Goal: Task Accomplishment & Management: Use online tool/utility

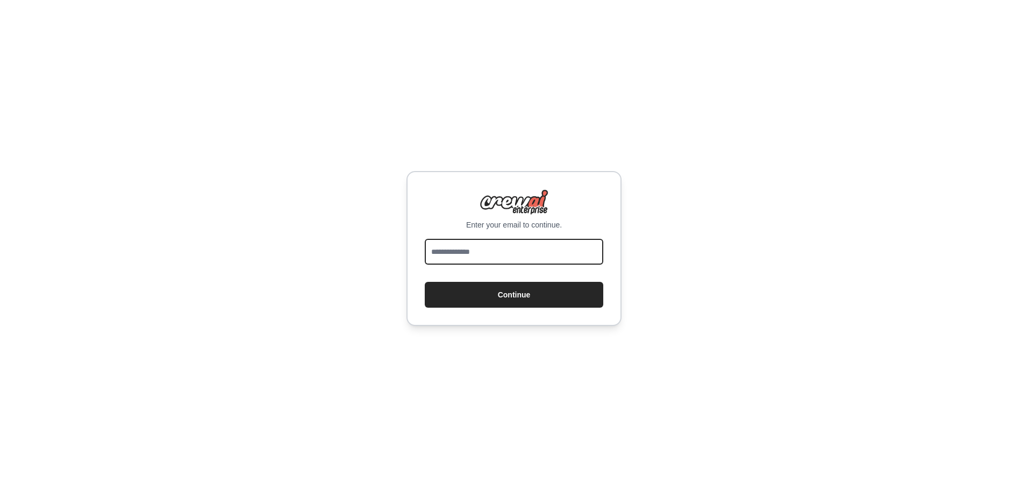
click at [482, 248] on input "email" at bounding box center [514, 252] width 179 height 26
type input "**********"
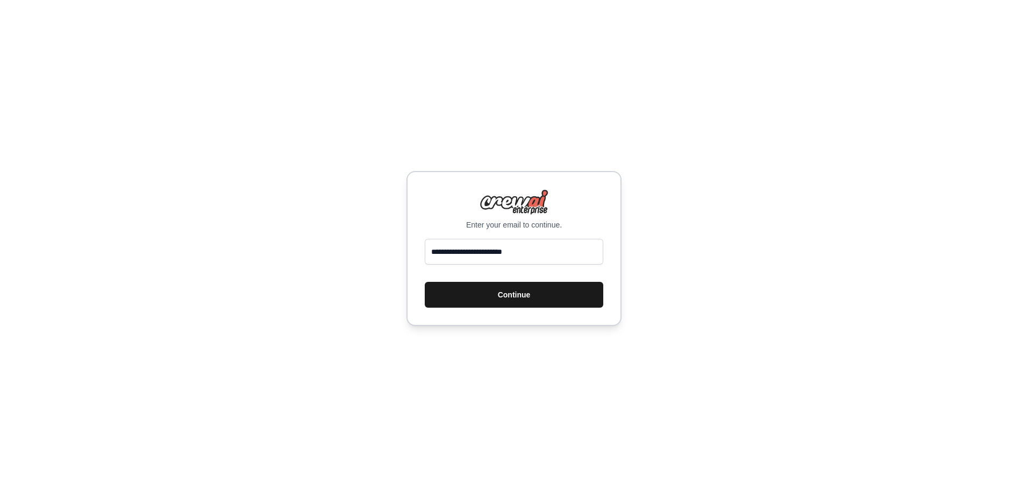
click at [494, 295] on button "Continue" at bounding box center [514, 295] width 179 height 26
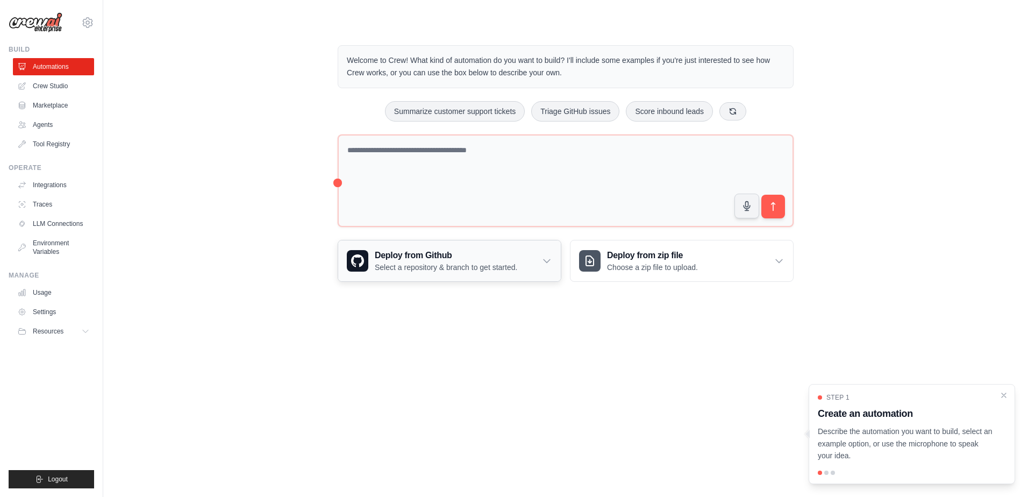
click at [452, 261] on h3 "Deploy from Github" at bounding box center [446, 255] width 143 height 13
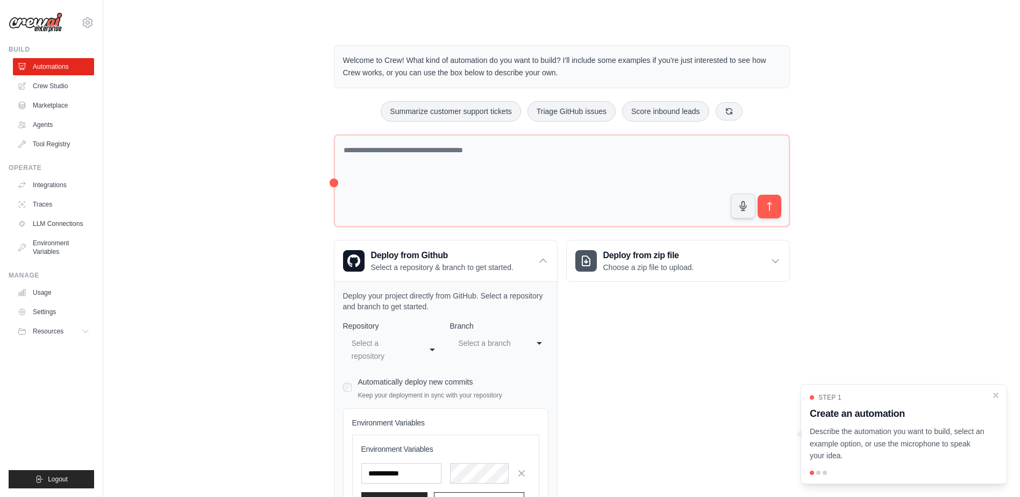
scroll to position [103, 0]
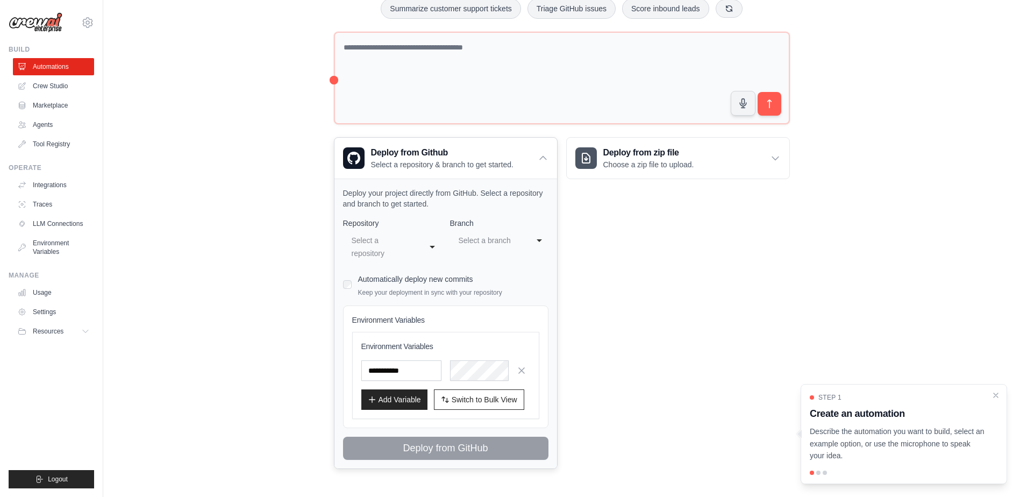
click at [403, 252] on div "Select a repository" at bounding box center [382, 247] width 60 height 26
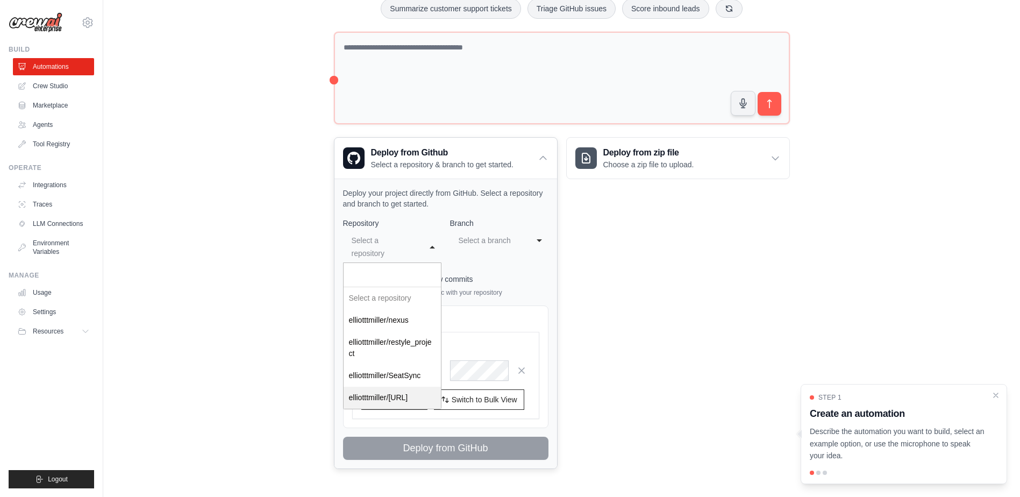
select select "**********"
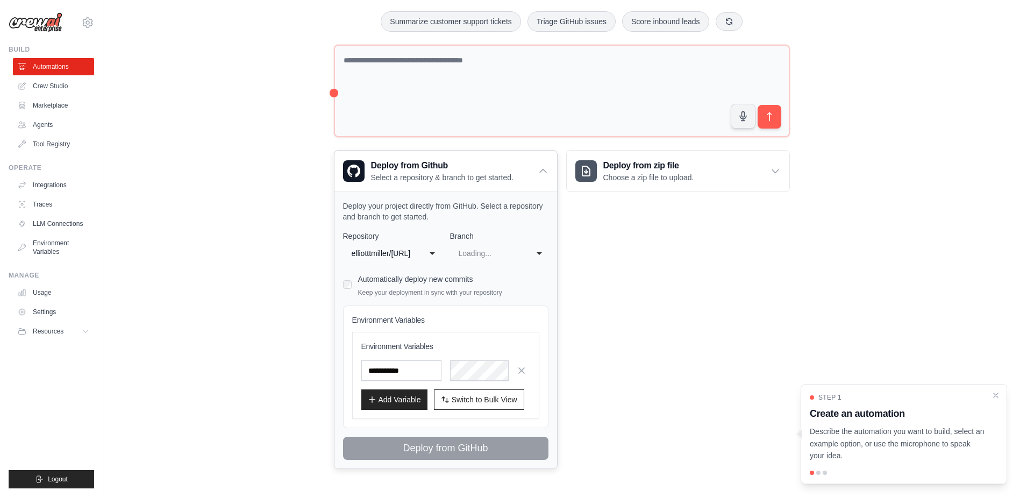
scroll to position [90, 0]
select select "******"
click at [490, 255] on div "master" at bounding box center [489, 253] width 60 height 13
click at [476, 300] on div "**********" at bounding box center [445, 345] width 205 height 229
click at [461, 399] on span "Switch to Bulk View" at bounding box center [485, 399] width 66 height 11
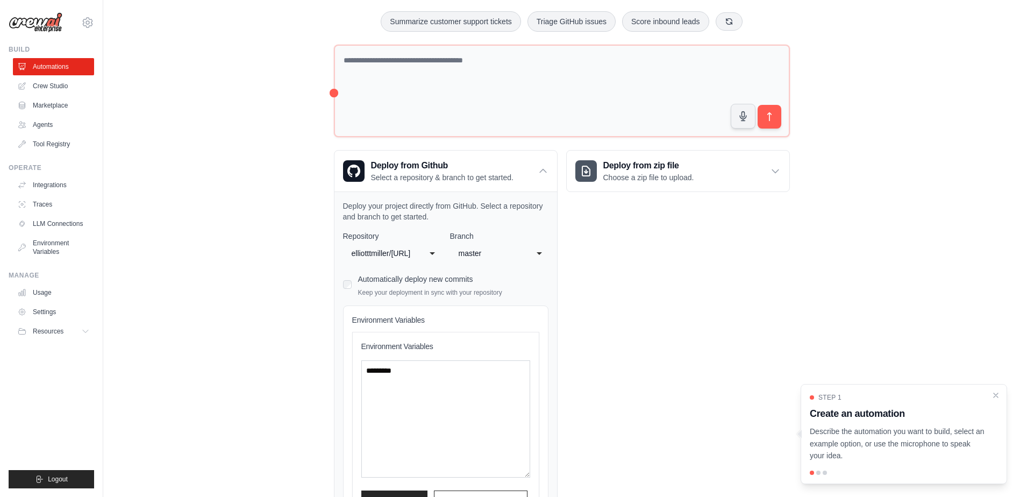
scroll to position [191, 0]
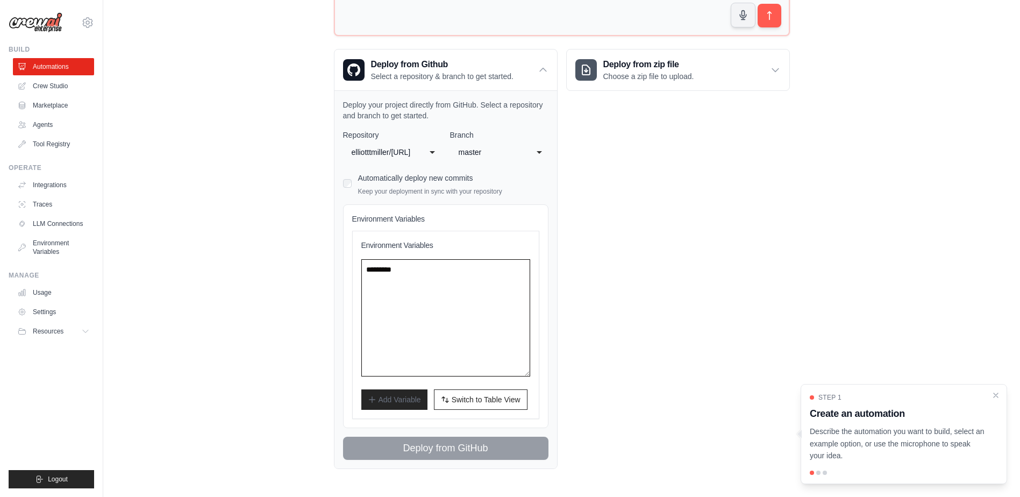
click at [406, 290] on textarea at bounding box center [445, 317] width 169 height 117
paste textarea "**********"
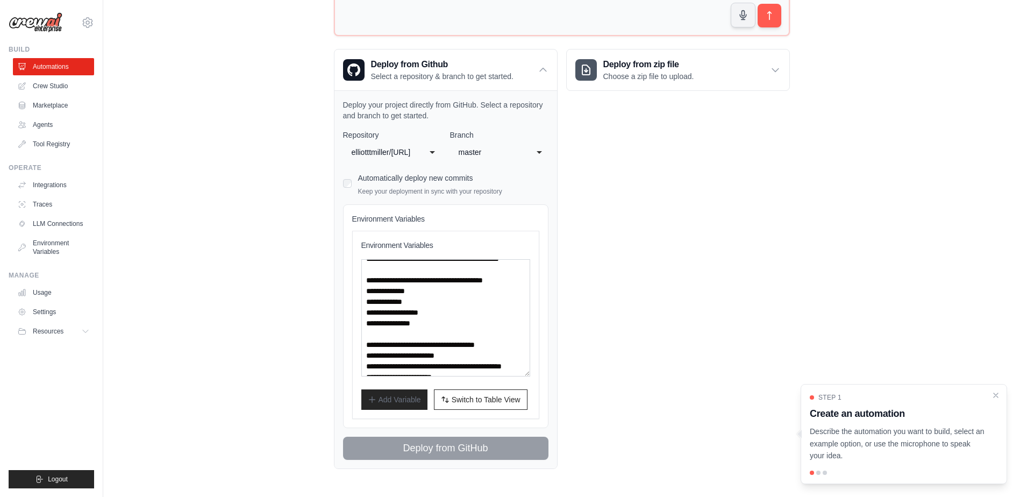
scroll to position [215, 0]
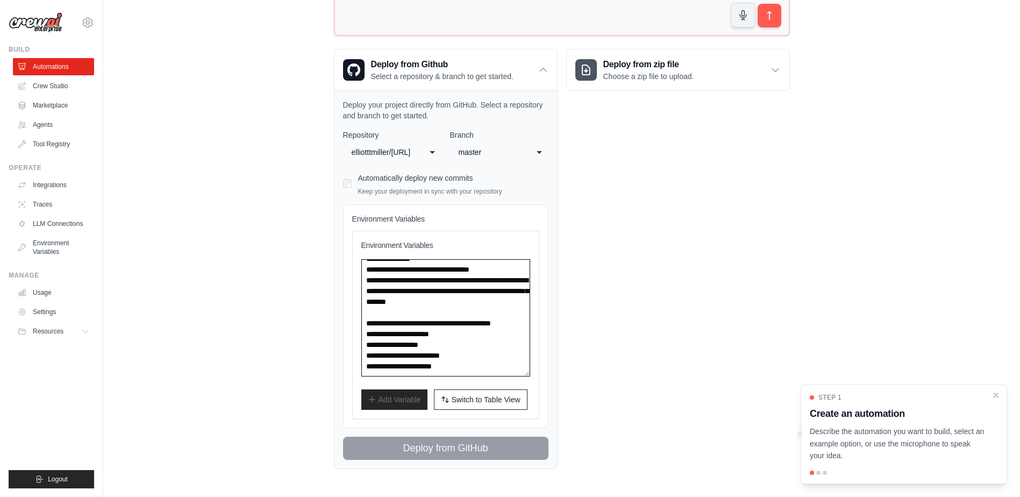
click at [490, 316] on textarea at bounding box center [445, 317] width 169 height 117
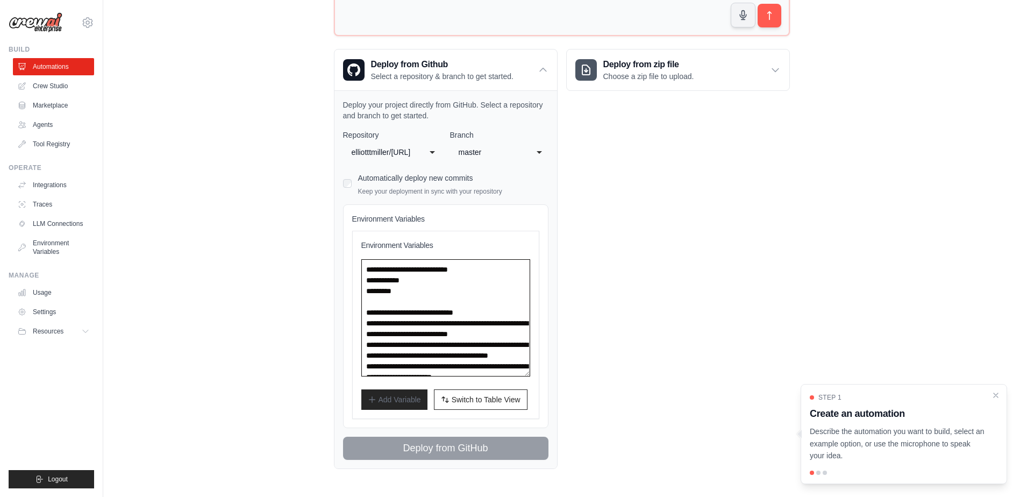
drag, startPoint x: 403, startPoint y: 323, endPoint x: 356, endPoint y: 311, distance: 48.3
click at [356, 311] on div "Environment Variables Add Variable Switch to Bulk View Switch to Table View" at bounding box center [445, 325] width 187 height 188
drag, startPoint x: 495, startPoint y: 268, endPoint x: 332, endPoint y: 263, distance: 162.5
click at [332, 263] on div "Welcome to Crew! What kind of automation do you want to build? I'll include som…" at bounding box center [562, 161] width 482 height 649
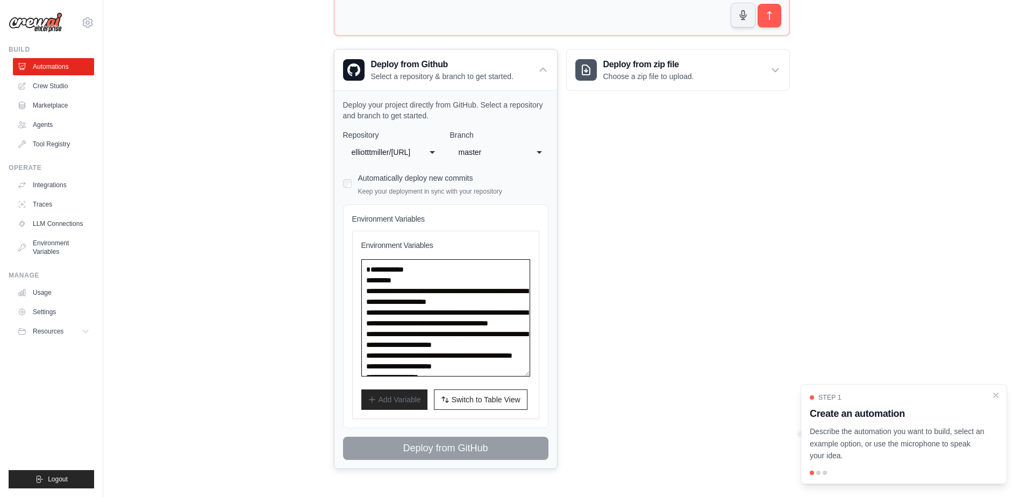
click at [366, 278] on textarea at bounding box center [445, 317] width 169 height 117
drag, startPoint x: 514, startPoint y: 320, endPoint x: 475, endPoint y: 319, distance: 38.2
click at [475, 319] on textarea at bounding box center [445, 317] width 169 height 117
drag, startPoint x: 403, startPoint y: 357, endPoint x: 359, endPoint y: 323, distance: 55.3
click at [359, 323] on div "Environment Variables Add Variable Switch to Bulk View Switch to Table View" at bounding box center [445, 325] width 187 height 188
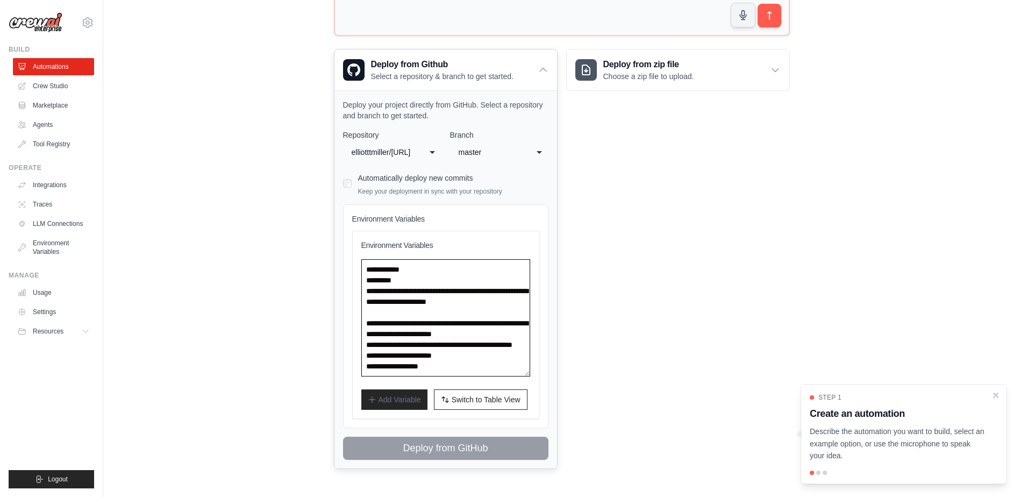
click at [365, 335] on textarea at bounding box center [445, 317] width 169 height 117
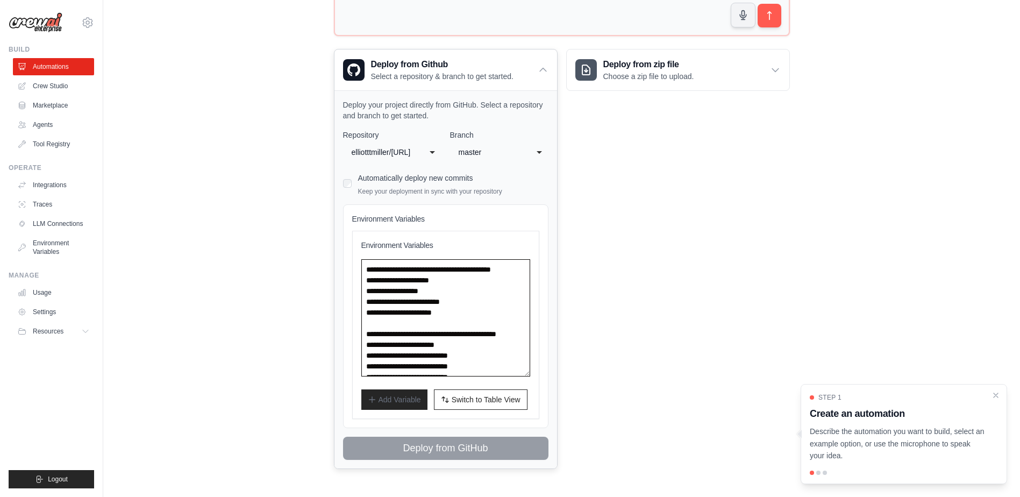
drag, startPoint x: 431, startPoint y: 344, endPoint x: 358, endPoint y: 333, distance: 74.0
click at [358, 333] on div "Environment Variables Add Variable Switch to Bulk View Switch to Table View" at bounding box center [445, 325] width 187 height 188
click at [368, 346] on textarea at bounding box center [445, 317] width 169 height 117
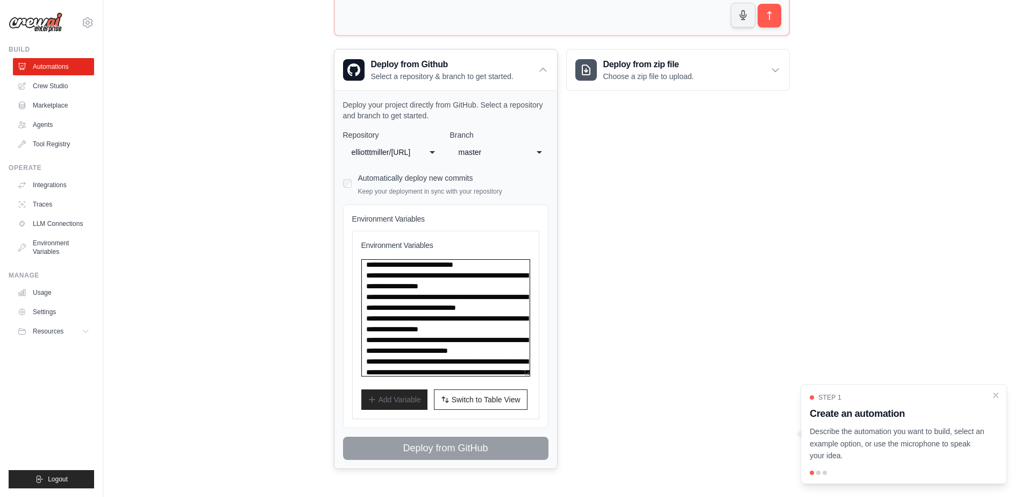
scroll to position [274, 0]
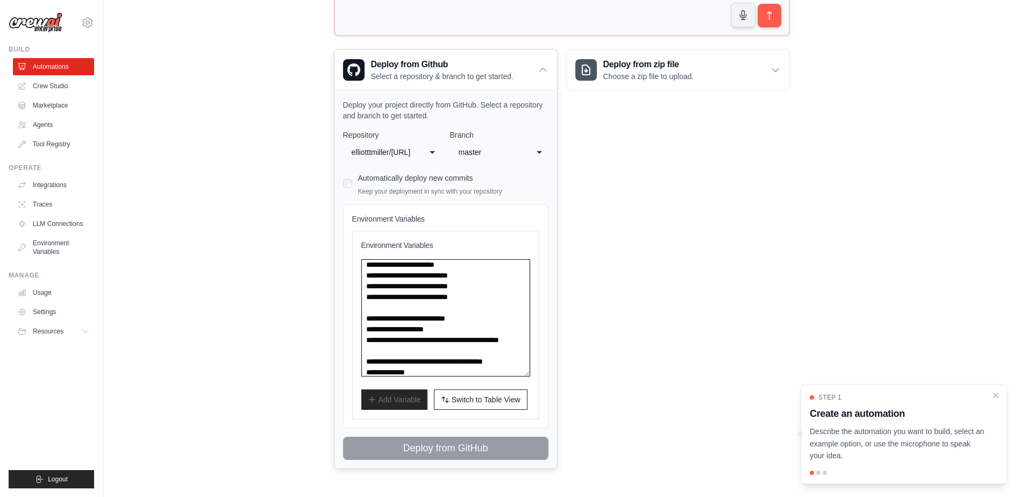
drag, startPoint x: 445, startPoint y: 304, endPoint x: 423, endPoint y: 344, distance: 45.5
click at [423, 344] on textarea at bounding box center [445, 317] width 169 height 117
click at [403, 359] on textarea at bounding box center [445, 317] width 169 height 117
drag, startPoint x: 415, startPoint y: 326, endPoint x: 468, endPoint y: 299, distance: 59.9
click at [468, 299] on textarea at bounding box center [445, 317] width 169 height 117
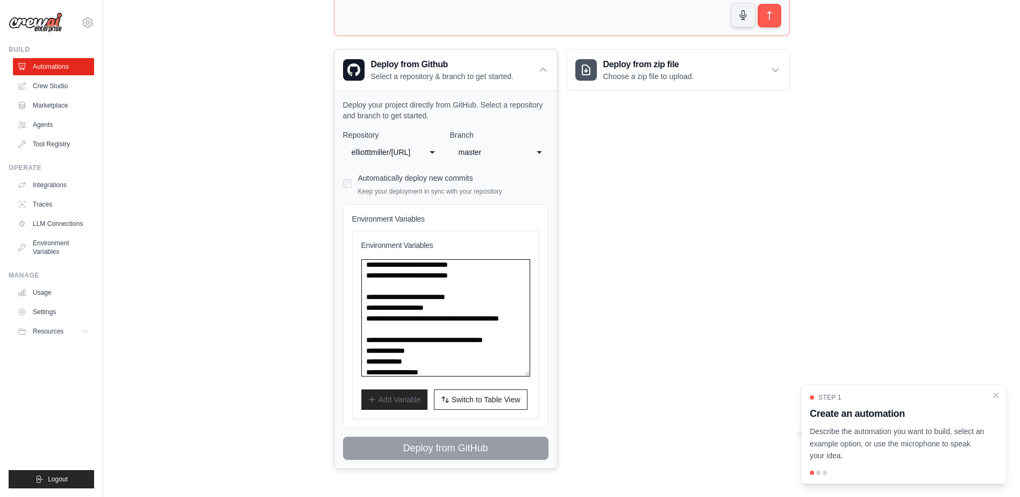
drag, startPoint x: 490, startPoint y: 358, endPoint x: 495, endPoint y: 343, distance: 16.2
click at [495, 343] on textarea at bounding box center [445, 317] width 169 height 117
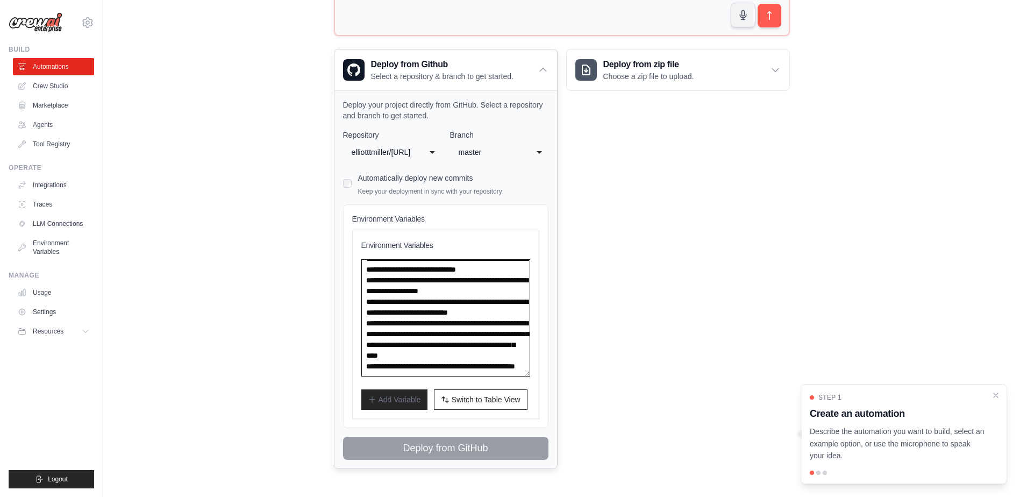
scroll to position [532, 0]
click at [466, 351] on textarea at bounding box center [445, 317] width 169 height 117
click at [466, 265] on textarea at bounding box center [445, 317] width 169 height 117
click at [393, 309] on textarea at bounding box center [445, 317] width 169 height 117
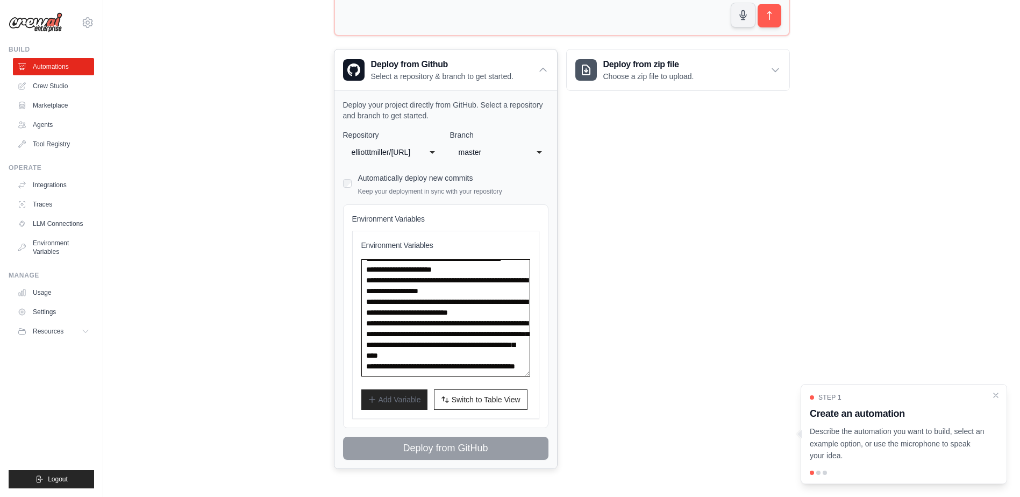
click at [442, 276] on textarea at bounding box center [445, 317] width 169 height 117
click at [384, 309] on textarea at bounding box center [445, 317] width 169 height 117
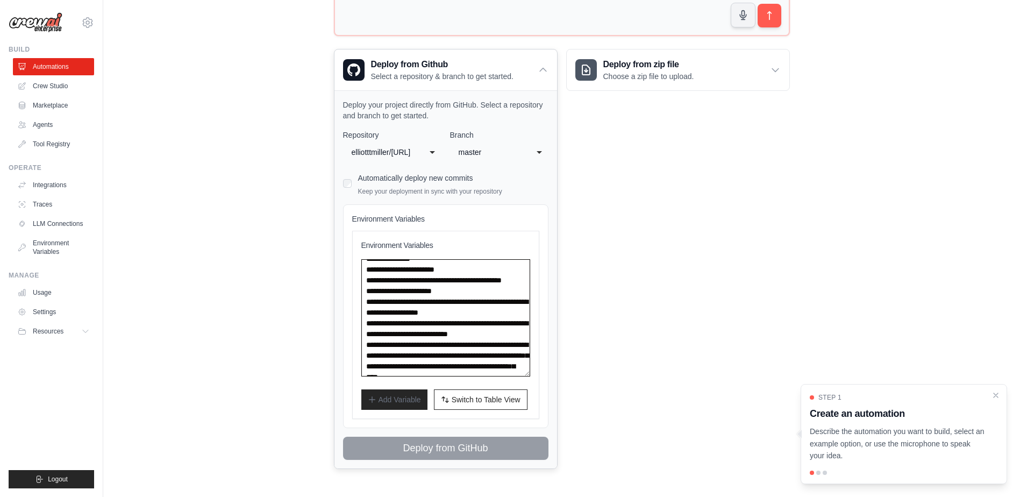
scroll to position [355, 0]
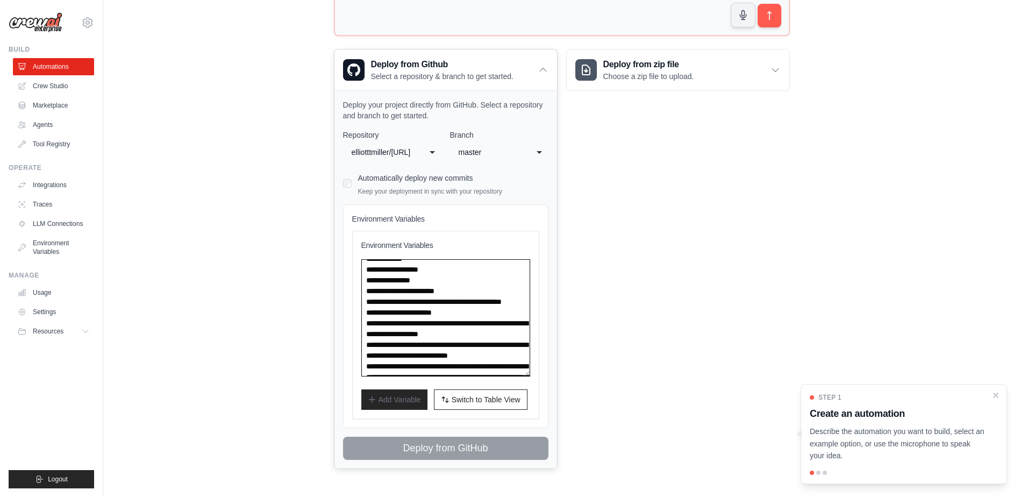
click at [439, 326] on textarea at bounding box center [445, 317] width 169 height 117
click at [433, 289] on textarea at bounding box center [445, 317] width 169 height 117
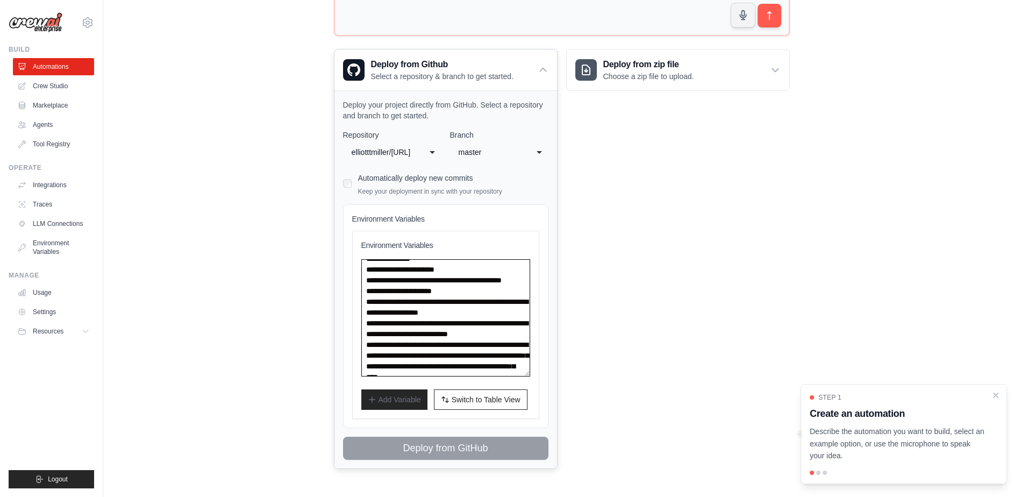
drag, startPoint x: 436, startPoint y: 293, endPoint x: 430, endPoint y: 280, distance: 14.7
click at [430, 280] on textarea at bounding box center [445, 317] width 169 height 117
click at [476, 404] on span "Switch to Table View" at bounding box center [486, 399] width 69 height 11
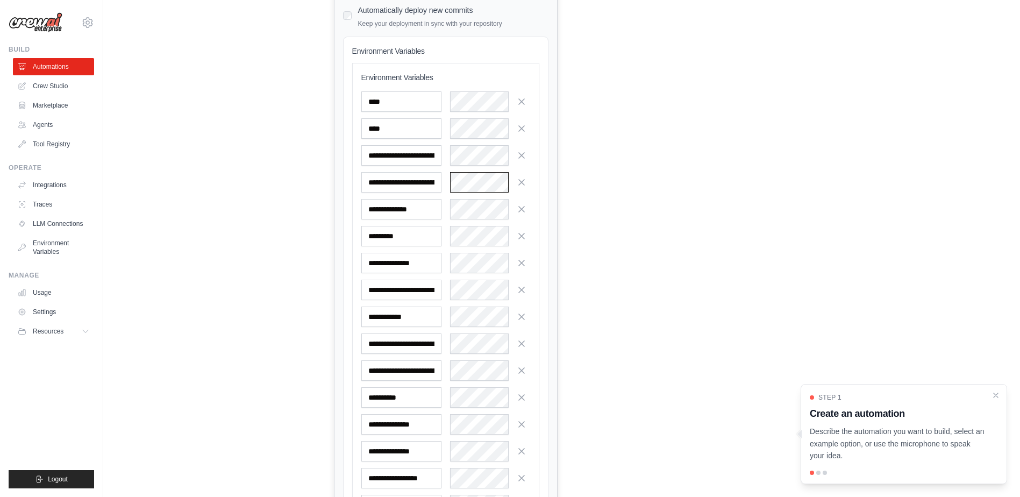
scroll to position [0, 175]
click at [417, 185] on input "**********" at bounding box center [401, 182] width 80 height 20
click at [457, 184] on div "**********" at bounding box center [445, 182] width 169 height 20
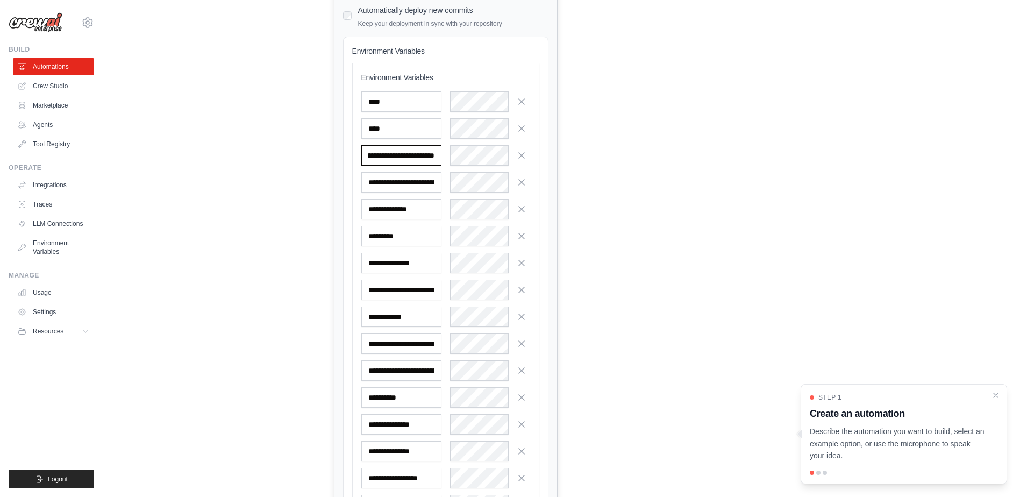
click at [468, 158] on div "**********" at bounding box center [445, 155] width 169 height 20
click at [522, 155] on icon "button" at bounding box center [521, 154] width 5 height 5
click at [412, 262] on input "**********" at bounding box center [401, 263] width 80 height 20
click at [521, 264] on icon "button" at bounding box center [521, 262] width 11 height 11
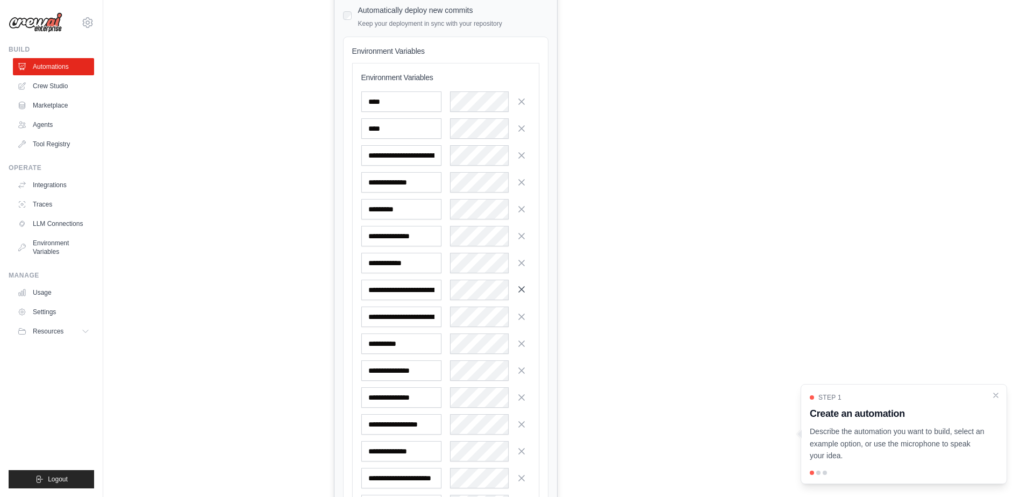
click at [521, 290] on icon "button" at bounding box center [521, 289] width 11 height 11
click at [400, 288] on input "**********" at bounding box center [401, 290] width 80 height 20
click at [520, 289] on icon "button" at bounding box center [521, 289] width 11 height 11
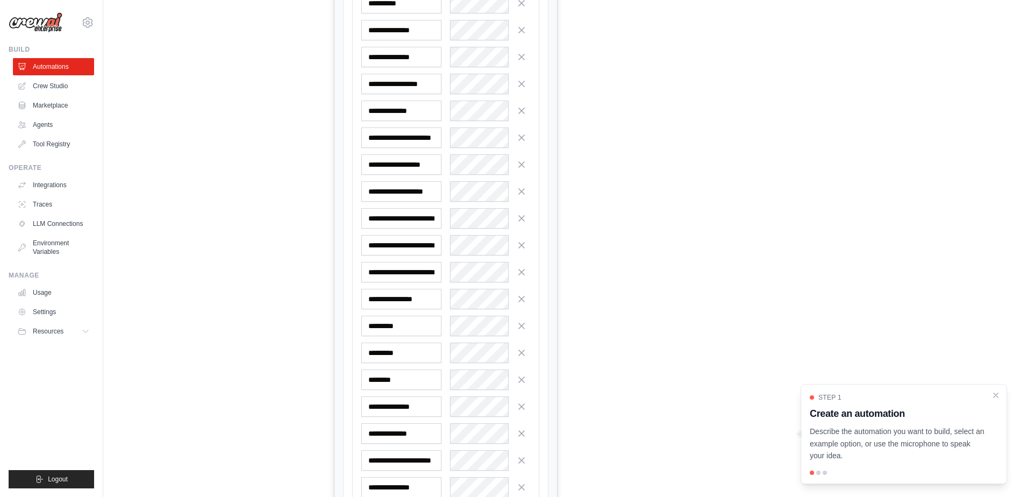
scroll to position [860, 0]
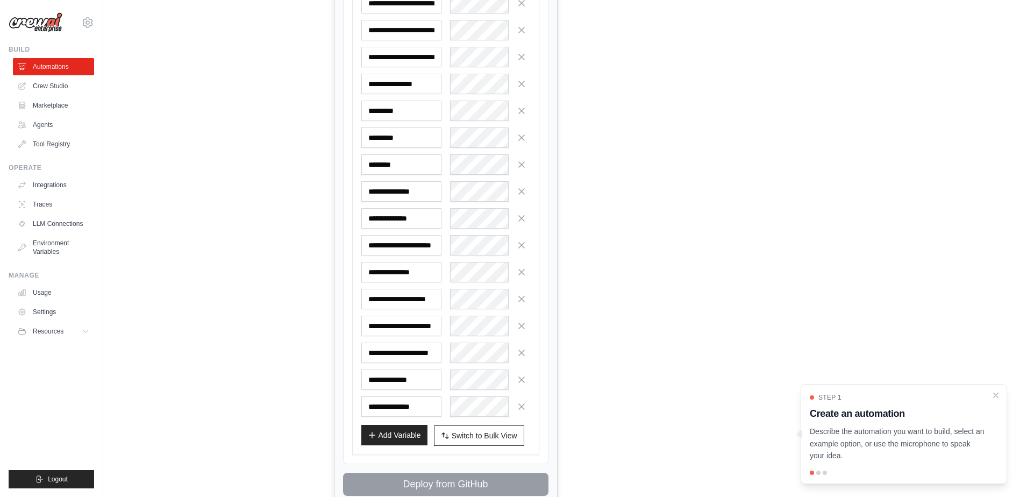
click at [388, 433] on button "Add Variable" at bounding box center [394, 435] width 66 height 20
click at [992, 395] on icon "Close walkthrough" at bounding box center [996, 395] width 10 height 10
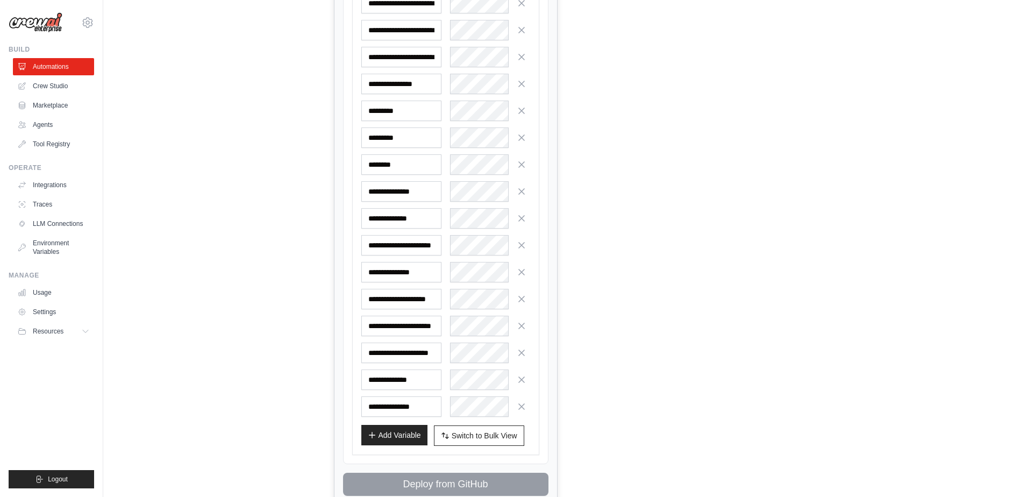
click at [378, 438] on button "Add Variable" at bounding box center [394, 435] width 66 height 20
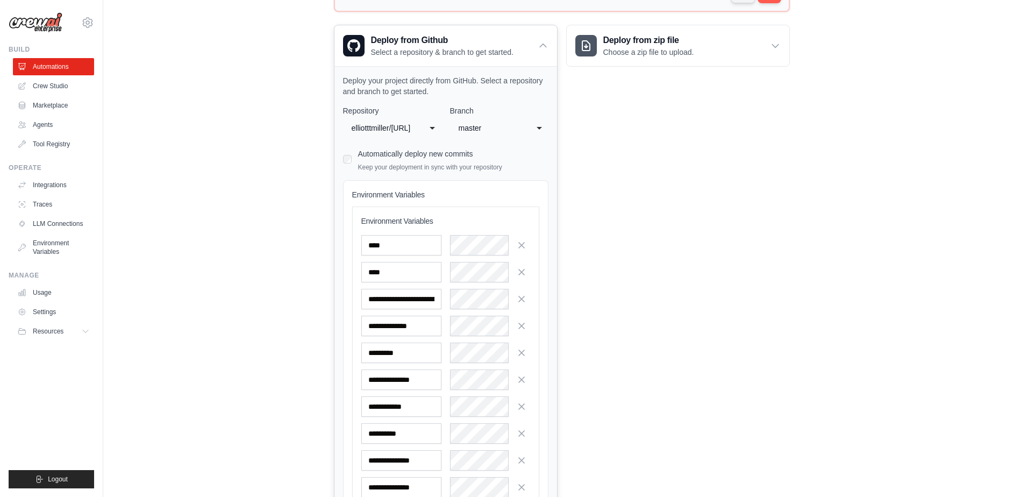
scroll to position [0, 0]
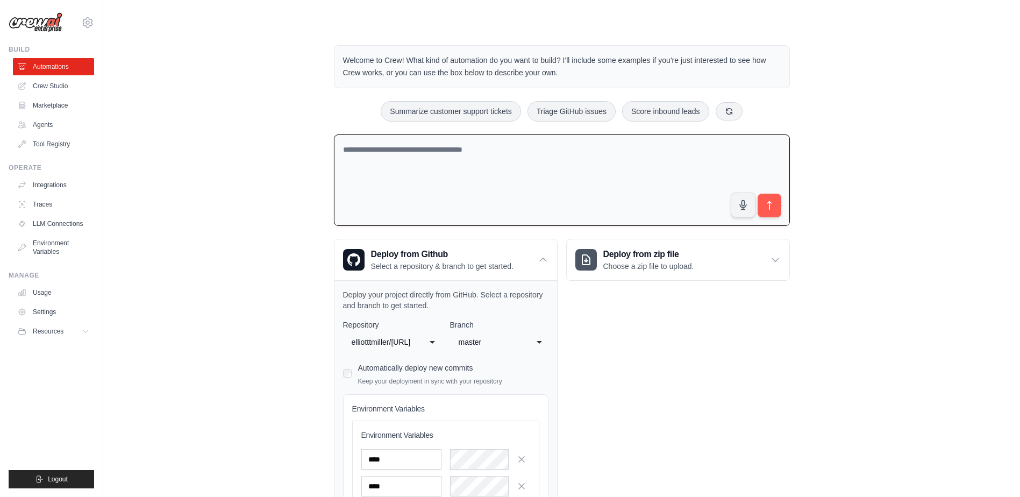
click at [418, 176] on textarea at bounding box center [562, 180] width 456 height 92
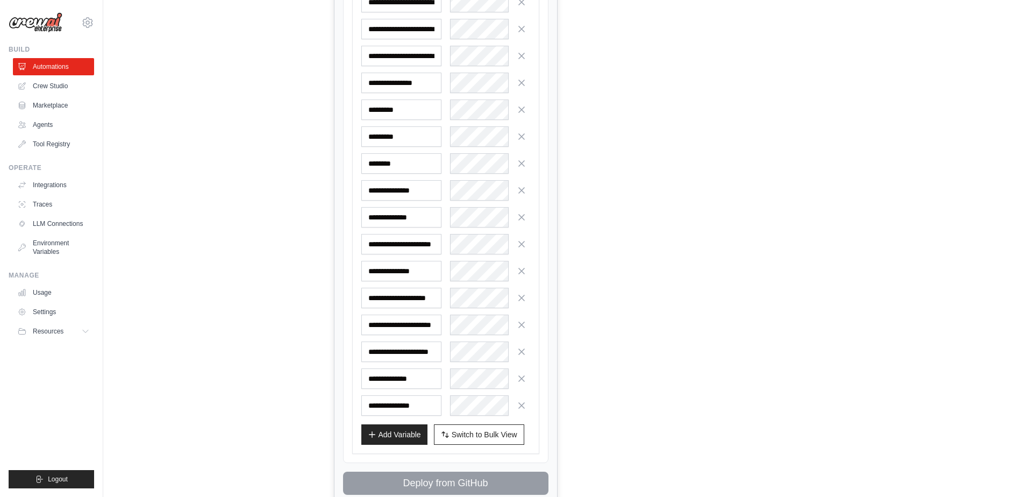
scroll to position [895, 0]
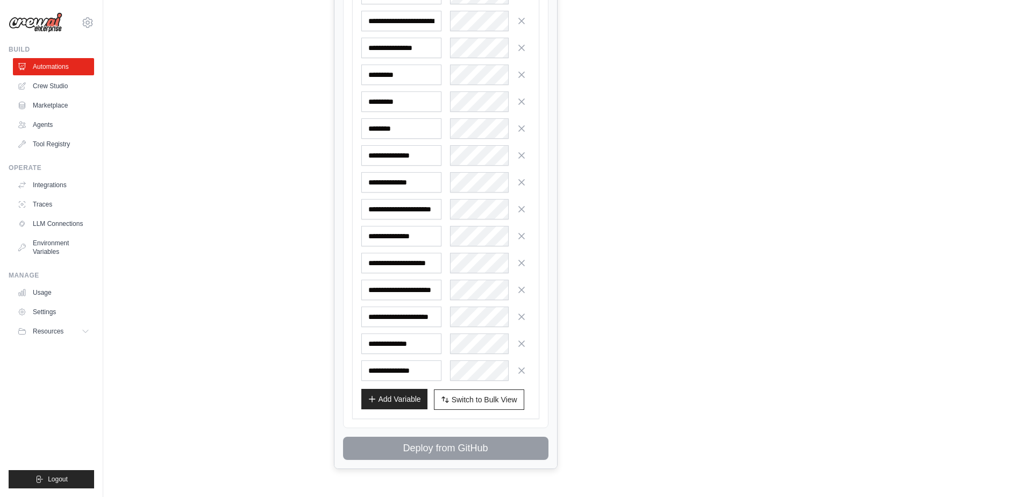
click at [396, 395] on button "Add Variable" at bounding box center [394, 399] width 66 height 20
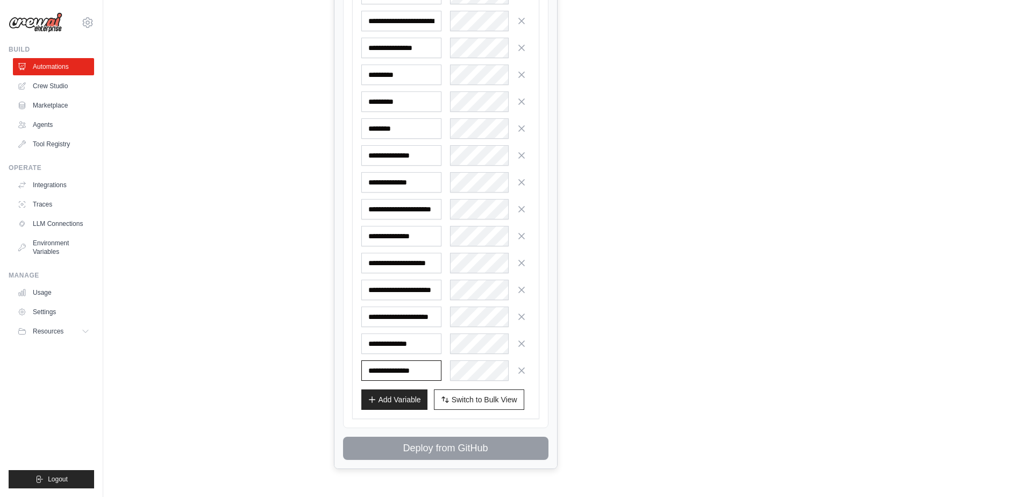
click at [405, 368] on input "**********" at bounding box center [401, 370] width 80 height 20
click at [411, 399] on button "Add Variable" at bounding box center [394, 399] width 66 height 20
click at [494, 400] on span "Switch to Bulk View" at bounding box center [485, 399] width 66 height 11
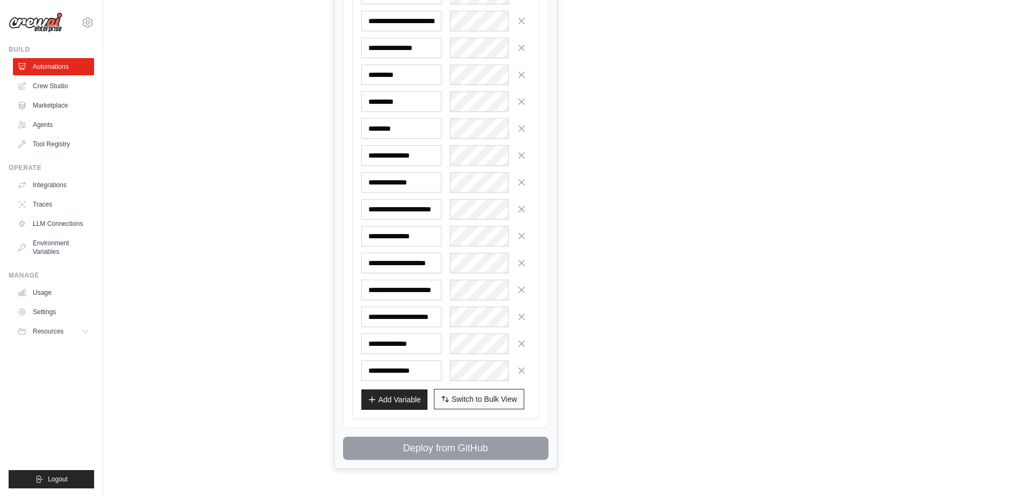
scroll to position [190, 0]
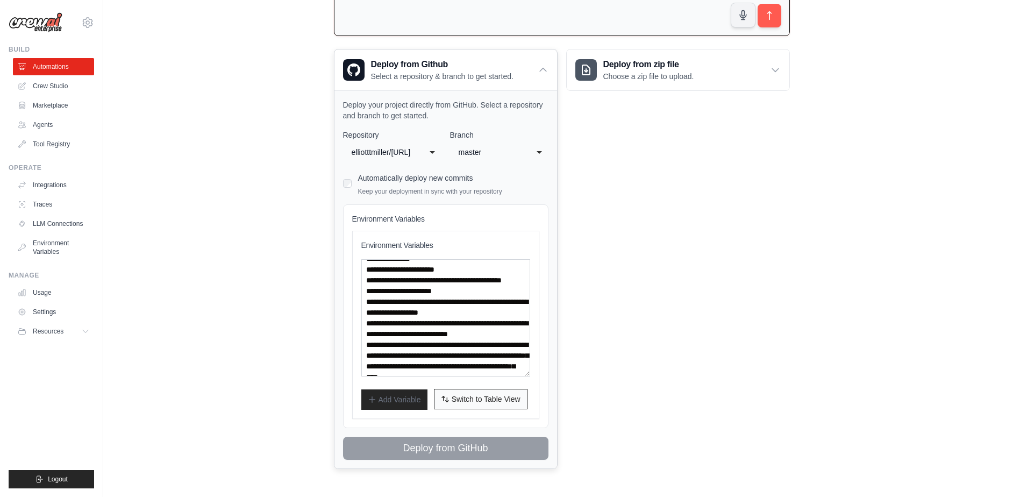
click at [481, 398] on span "Switch to Table View" at bounding box center [486, 399] width 69 height 11
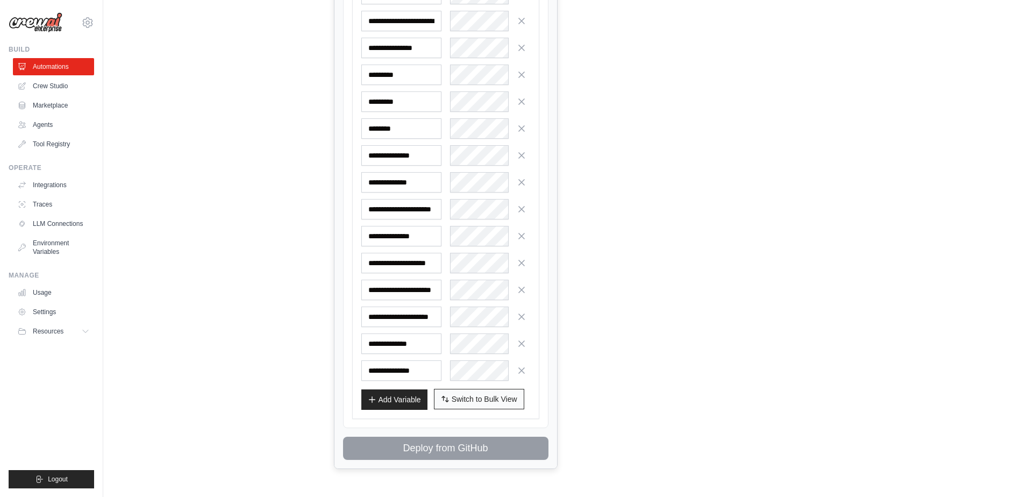
click at [484, 395] on span "Switch to Bulk View" at bounding box center [485, 399] width 66 height 11
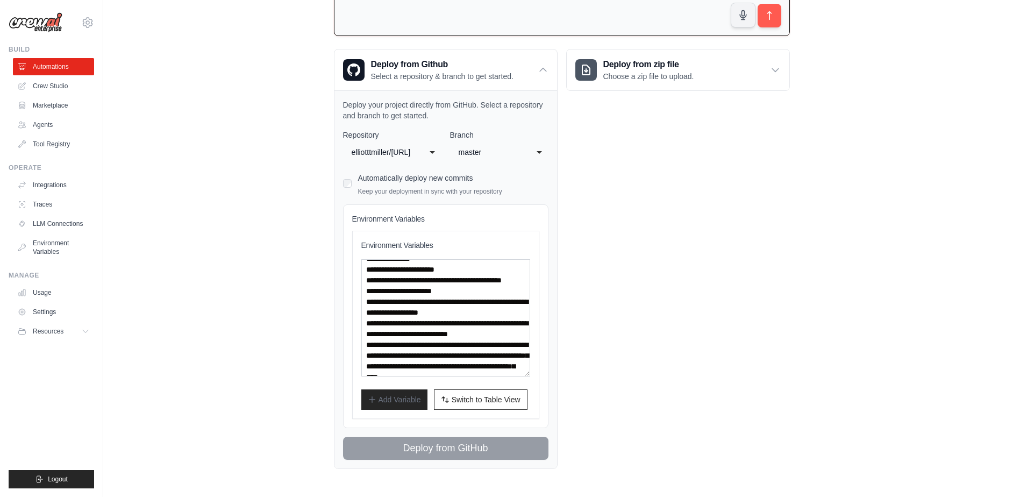
click at [591, 369] on div "Deploy from zip file Choose a zip file to upload. Upload a ZIP file containing …" at bounding box center [678, 259] width 224 height 420
click at [497, 436] on div "**********" at bounding box center [445, 295] width 205 height 330
click at [431, 152] on div "**********" at bounding box center [392, 152] width 98 height 19
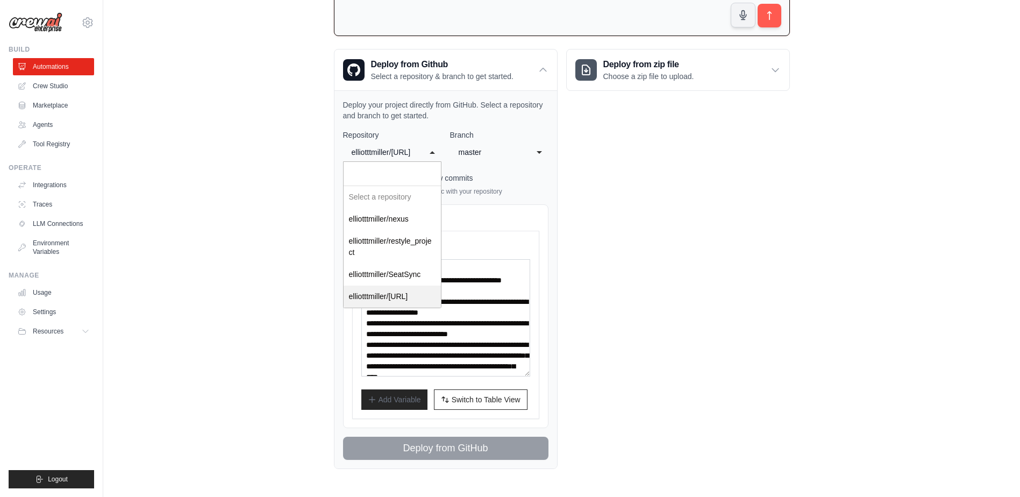
click at [431, 152] on div "**********" at bounding box center [392, 152] width 98 height 19
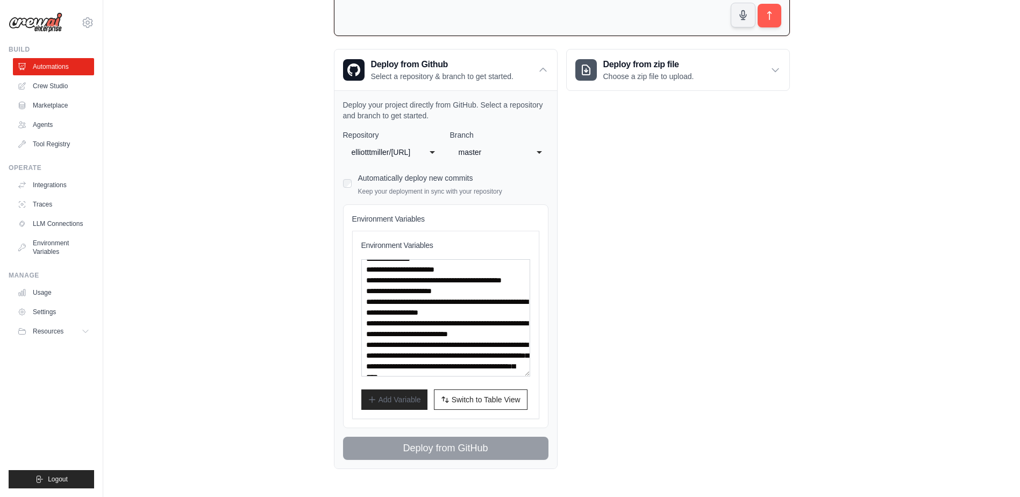
click at [468, 151] on div "master" at bounding box center [489, 152] width 60 height 13
click at [483, 195] on div "**********" at bounding box center [445, 295] width 205 height 330
click at [462, 319] on textarea at bounding box center [445, 317] width 169 height 117
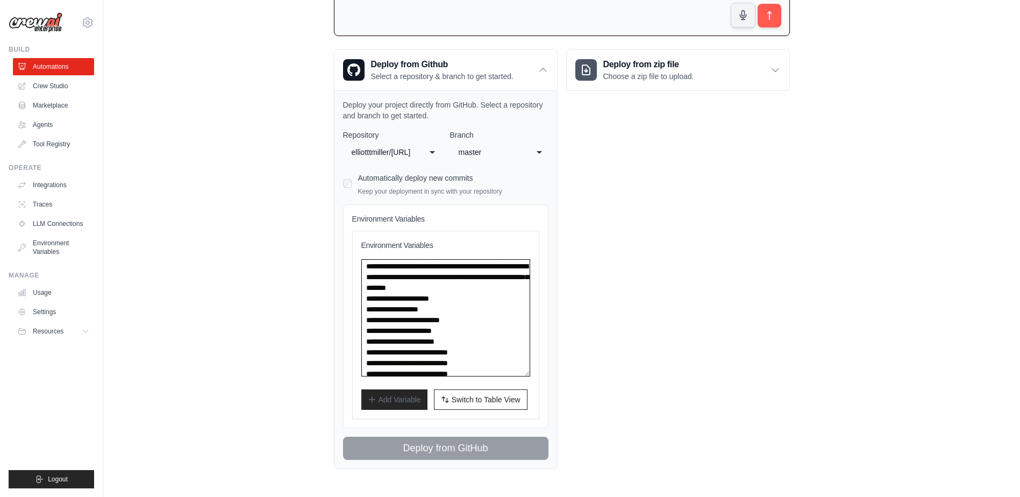
scroll to position [0, 0]
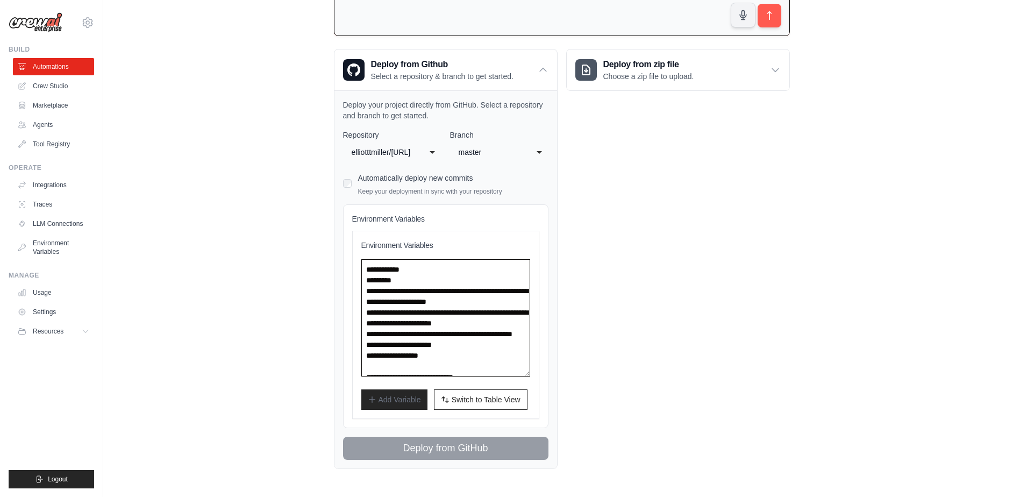
drag, startPoint x: 471, startPoint y: 368, endPoint x: 330, endPoint y: 184, distance: 232.1
click at [330, 184] on div "Welcome to Crew! What kind of automation do you want to build? I'll include som…" at bounding box center [562, 162] width 482 height 648
type textarea "**********"
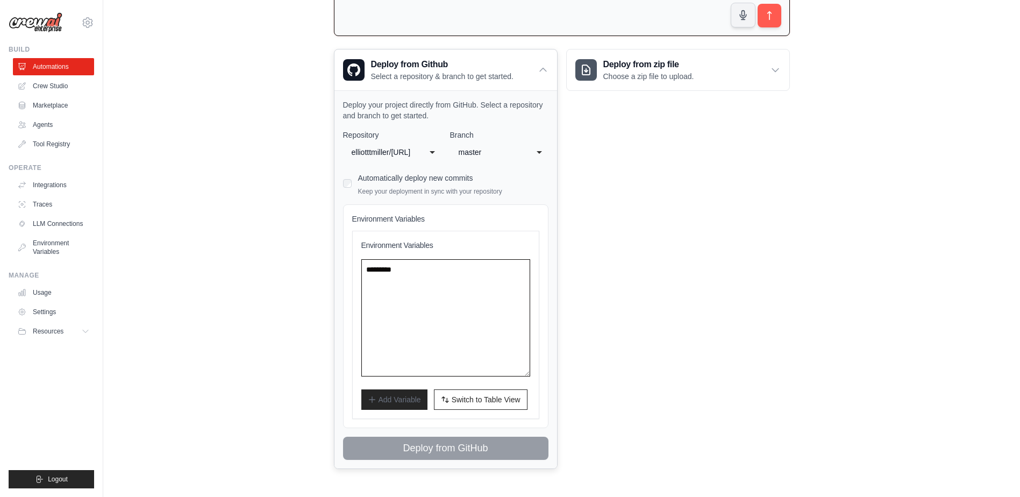
click at [416, 345] on textarea at bounding box center [445, 317] width 169 height 117
click at [389, 360] on textarea at bounding box center [445, 317] width 169 height 117
click at [462, 403] on span "Switch to Table View" at bounding box center [486, 399] width 69 height 11
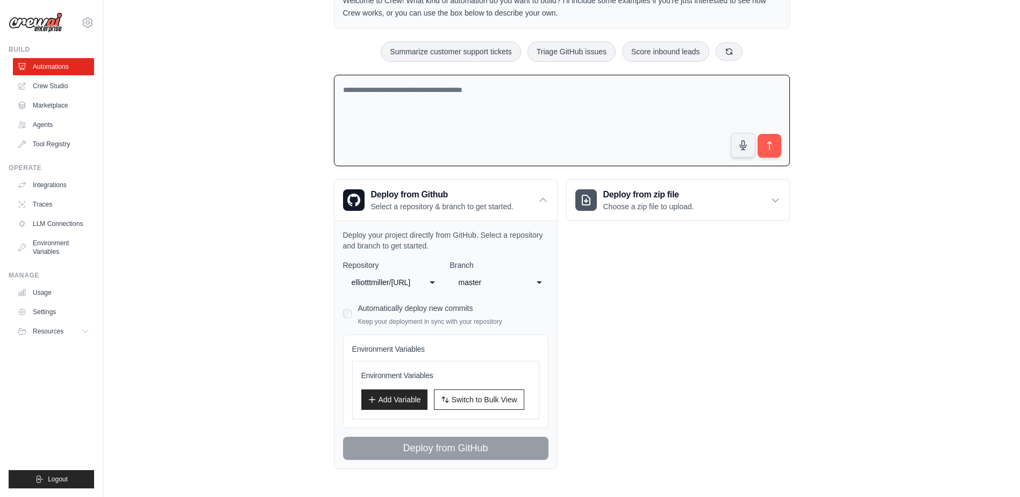
click at [594, 359] on div "Deploy from zip file Choose a zip file to upload. Upload a ZIP file containing …" at bounding box center [678, 324] width 224 height 290
click at [618, 431] on div "Deploy from zip file Choose a zip file to upload. Upload a ZIP file containing …" at bounding box center [678, 324] width 224 height 290
click at [528, 198] on div "Deploy from Github Select a repository & branch to get started." at bounding box center [446, 200] width 223 height 41
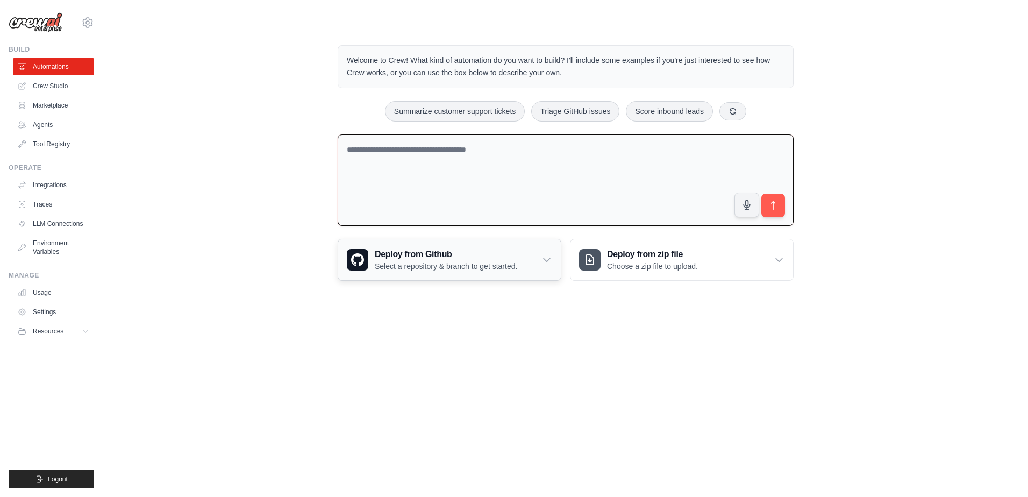
click at [532, 257] on div "Deploy from Github Select a repository & branch to get started." at bounding box center [449, 259] width 223 height 41
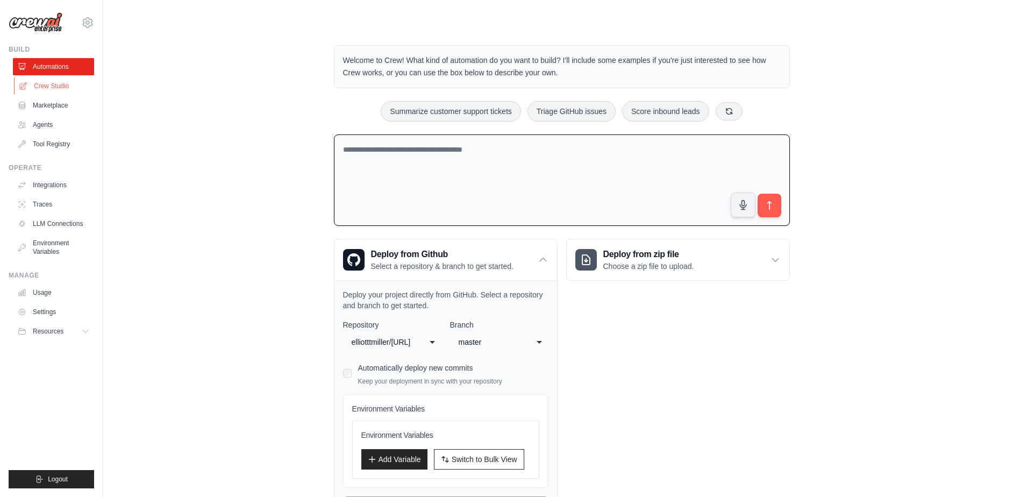
click at [46, 84] on link "Crew Studio" at bounding box center [54, 85] width 81 height 17
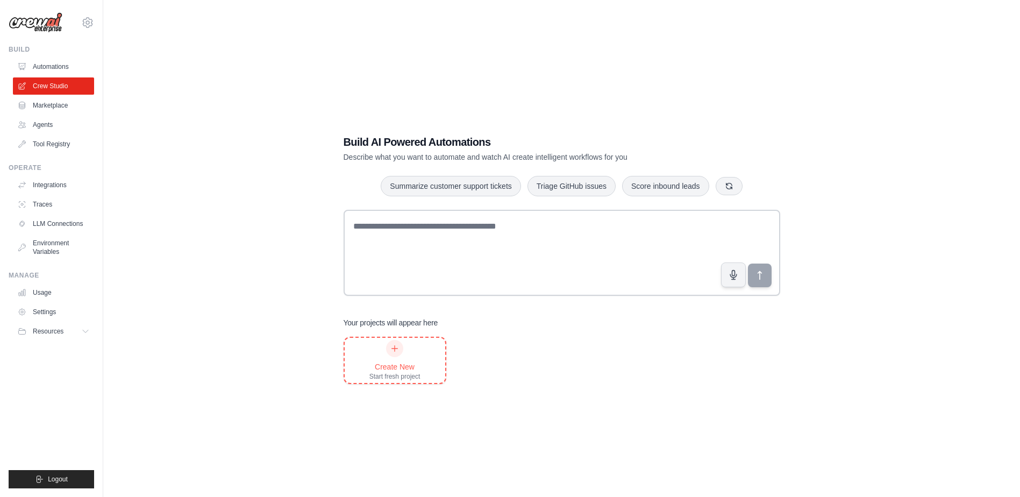
click at [394, 347] on icon at bounding box center [394, 348] width 9 height 9
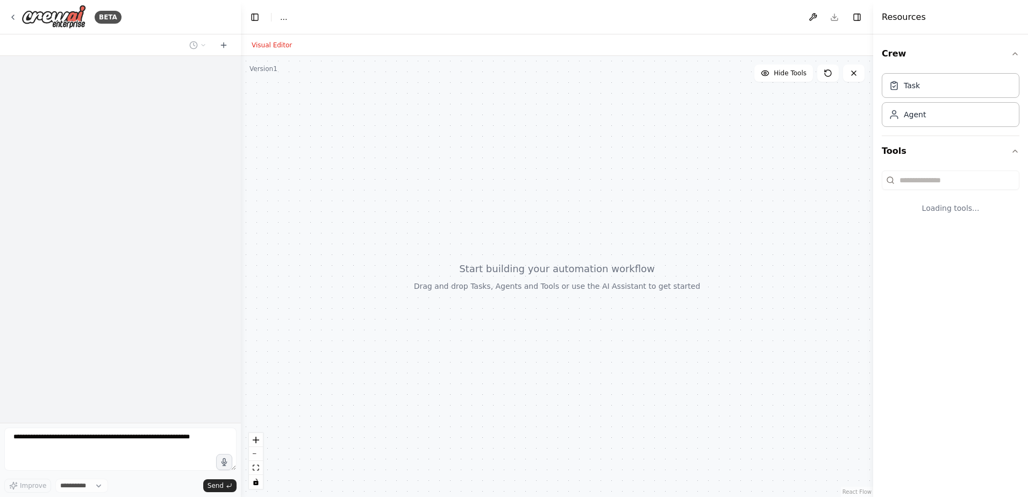
select select "****"
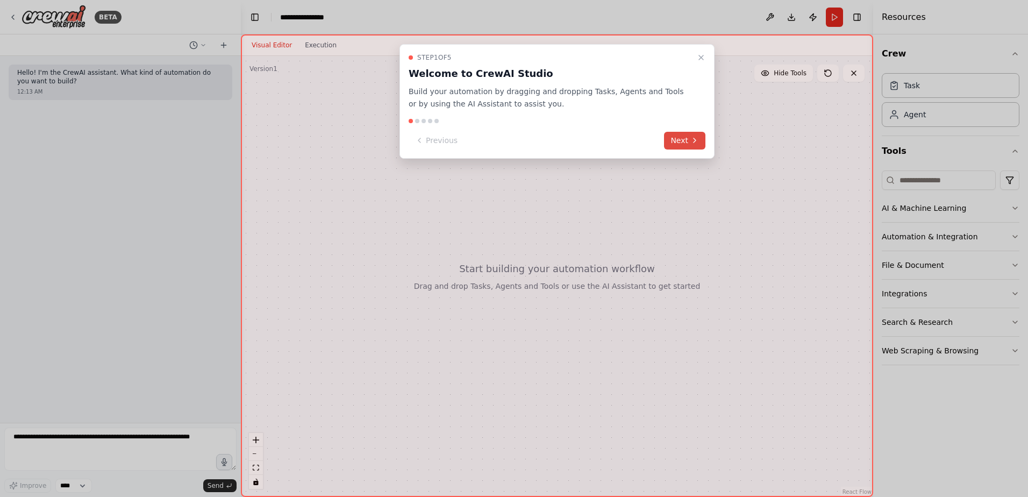
click at [682, 139] on button "Next" at bounding box center [684, 141] width 41 height 18
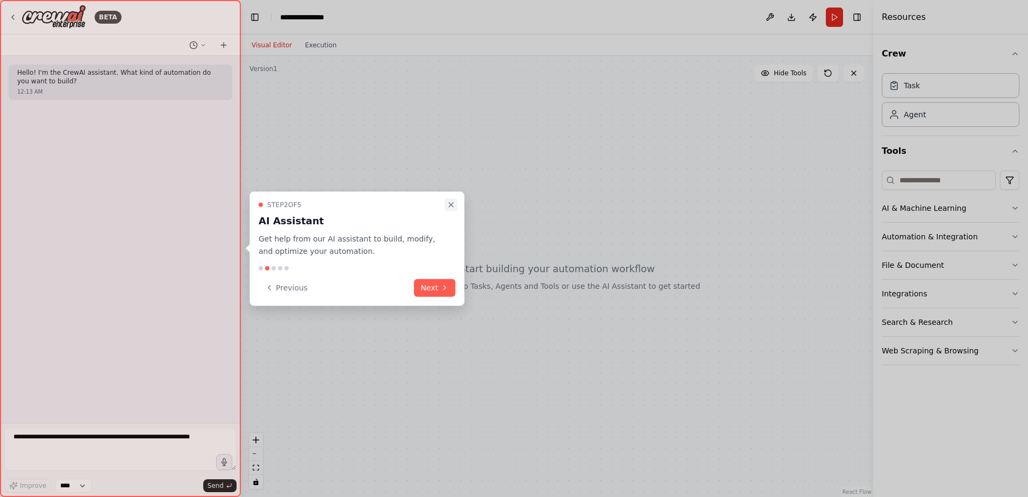
click at [449, 202] on icon "Close walkthrough" at bounding box center [451, 205] width 9 height 9
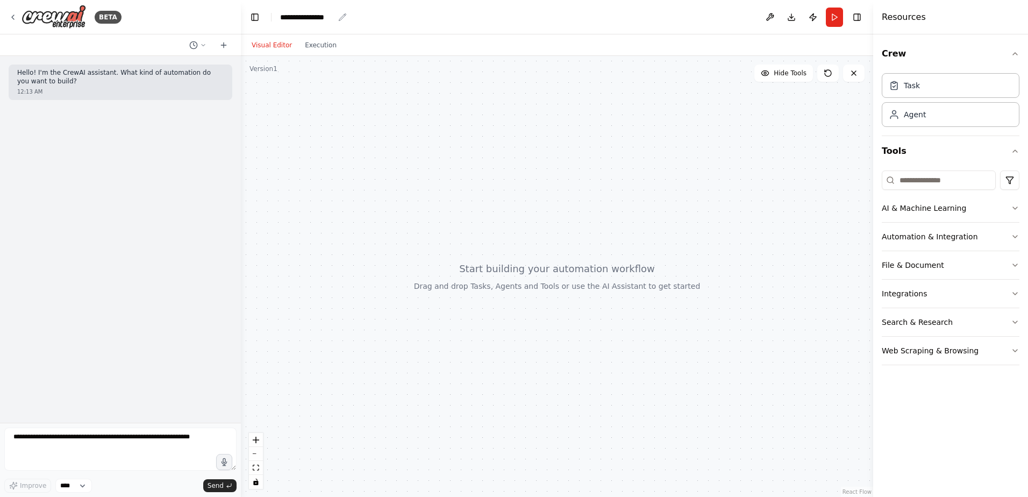
click at [318, 15] on div "**********" at bounding box center [307, 17] width 54 height 11
click at [337, 17] on div "**********" at bounding box center [320, 17] width 81 height 11
drag, startPoint x: 336, startPoint y: 17, endPoint x: 258, endPoint y: 11, distance: 78.7
click at [257, 13] on header "**********" at bounding box center [557, 17] width 632 height 34
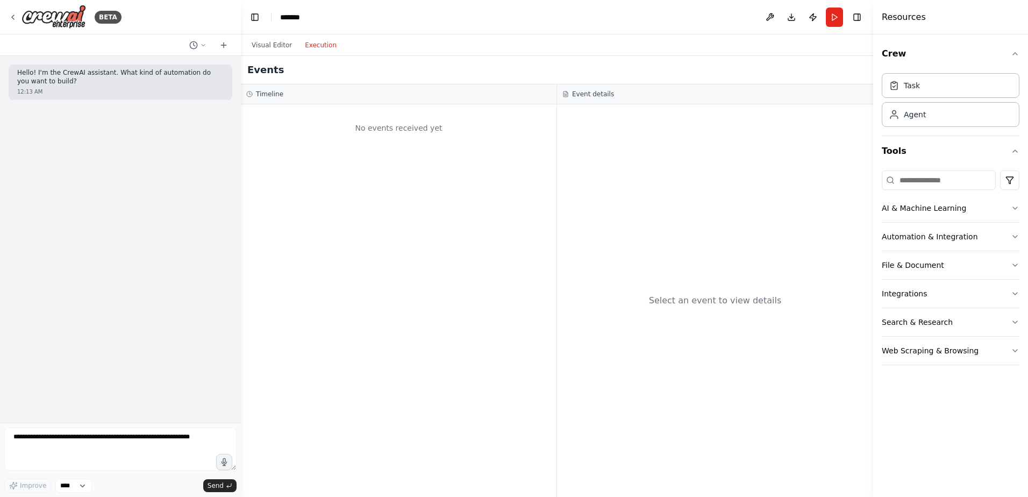
click at [315, 48] on button "Execution" at bounding box center [320, 45] width 45 height 13
click at [270, 41] on button "Visual Editor" at bounding box center [271, 45] width 53 height 13
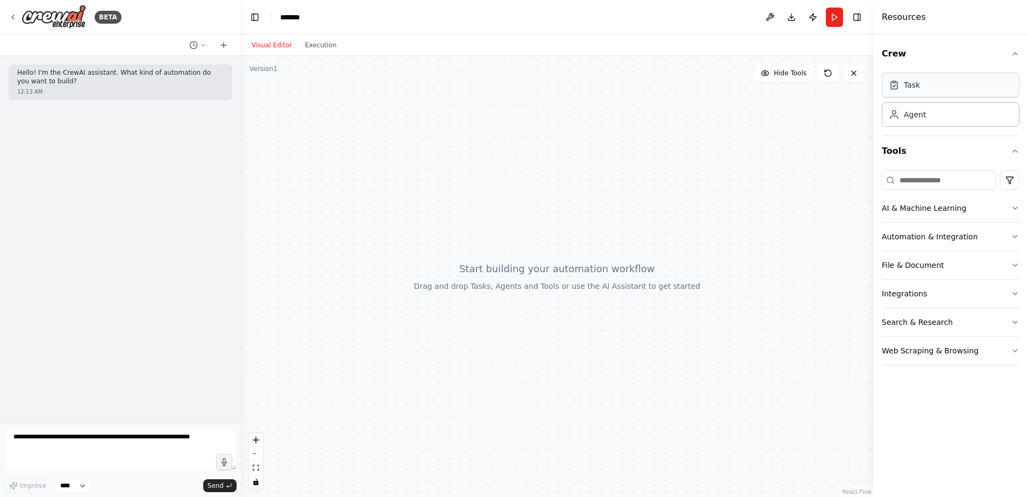
click at [928, 84] on div "Task" at bounding box center [951, 85] width 138 height 25
click at [933, 116] on div "Agent" at bounding box center [951, 114] width 138 height 25
click at [930, 83] on div "Task" at bounding box center [951, 85] width 138 height 25
click at [929, 110] on div "Agent" at bounding box center [951, 114] width 138 height 25
click at [938, 210] on button "AI & Machine Learning" at bounding box center [951, 208] width 138 height 28
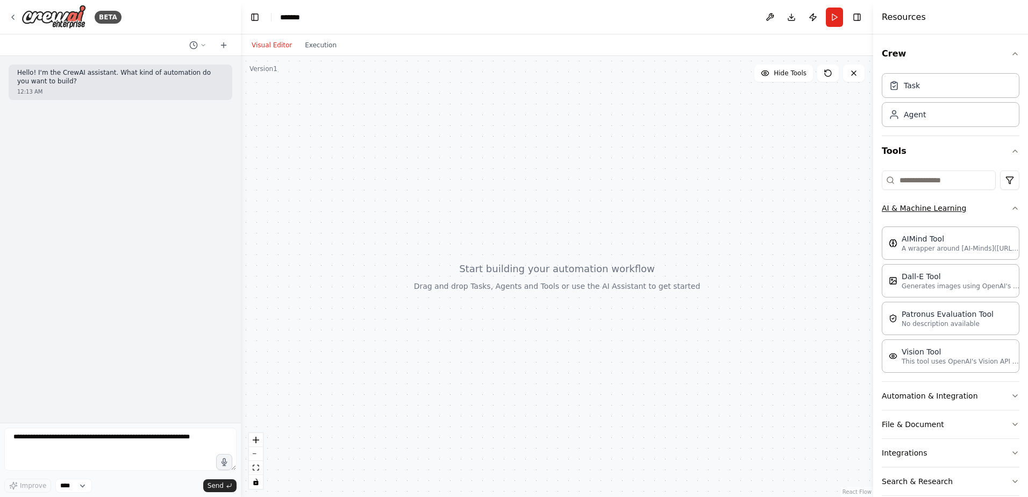
click at [938, 210] on button "AI & Machine Learning" at bounding box center [951, 208] width 138 height 28
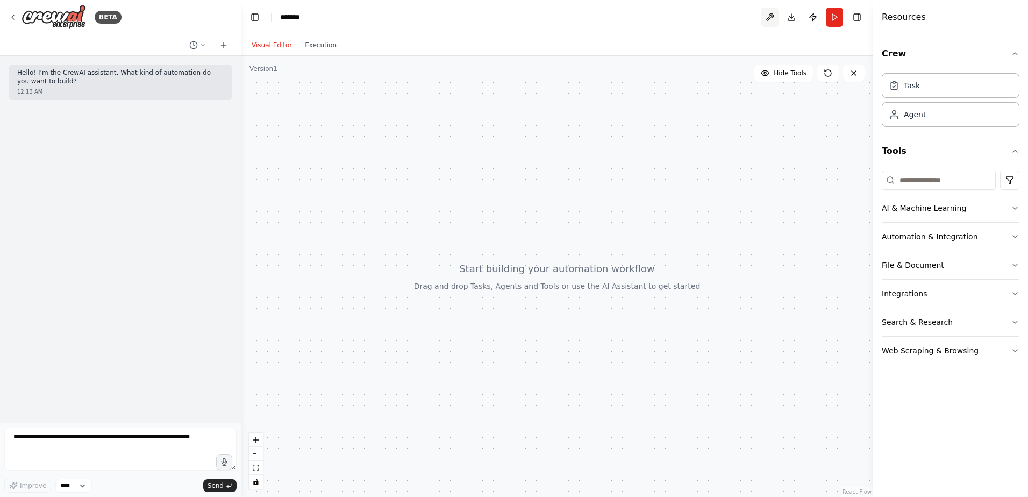
click at [771, 16] on button at bounding box center [770, 17] width 17 height 19
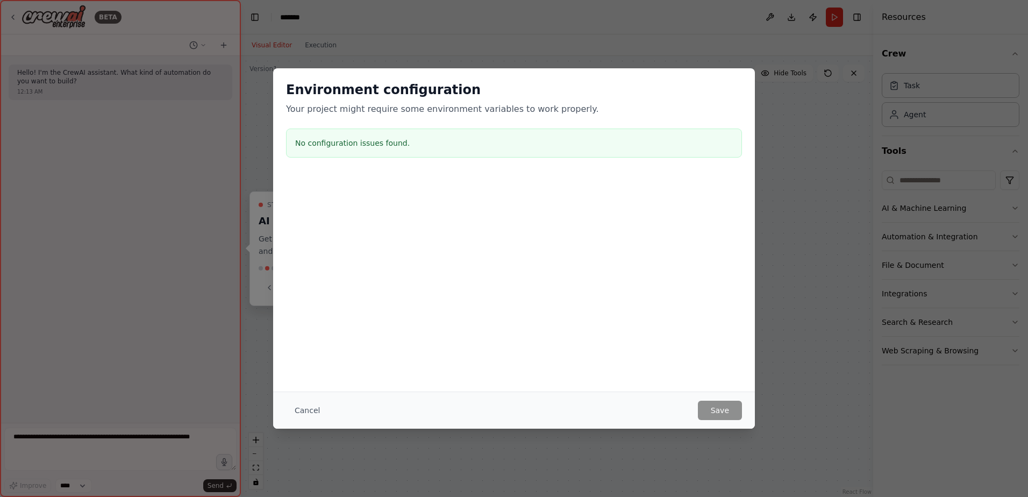
click at [730, 46] on div "Environment configuration Your project might require some environment variables…" at bounding box center [514, 248] width 1028 height 497
click at [726, 19] on div "Environment configuration Your project might require some environment variables…" at bounding box center [514, 248] width 1028 height 497
click at [305, 409] on button "Cancel" at bounding box center [307, 410] width 42 height 19
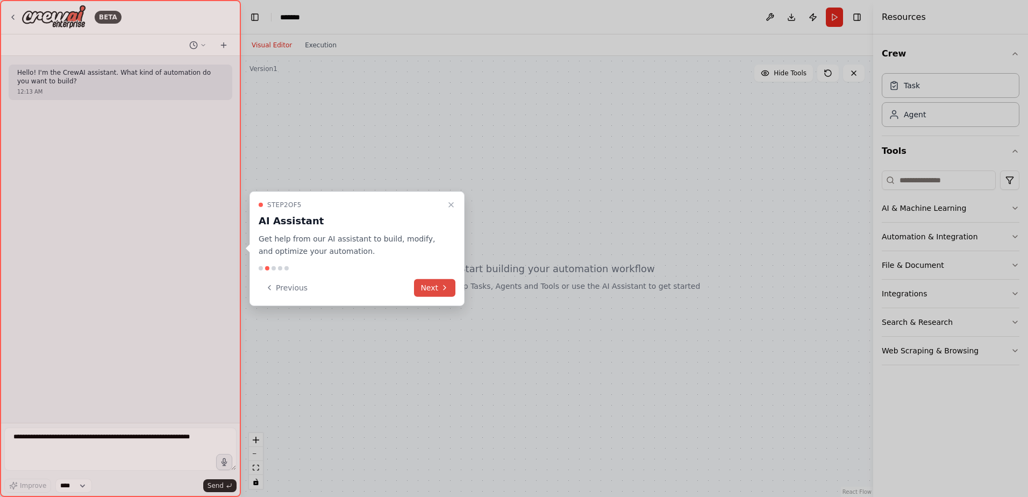
click at [440, 283] on button "Next" at bounding box center [434, 288] width 41 height 18
click at [440, 283] on div at bounding box center [514, 248] width 1028 height 497
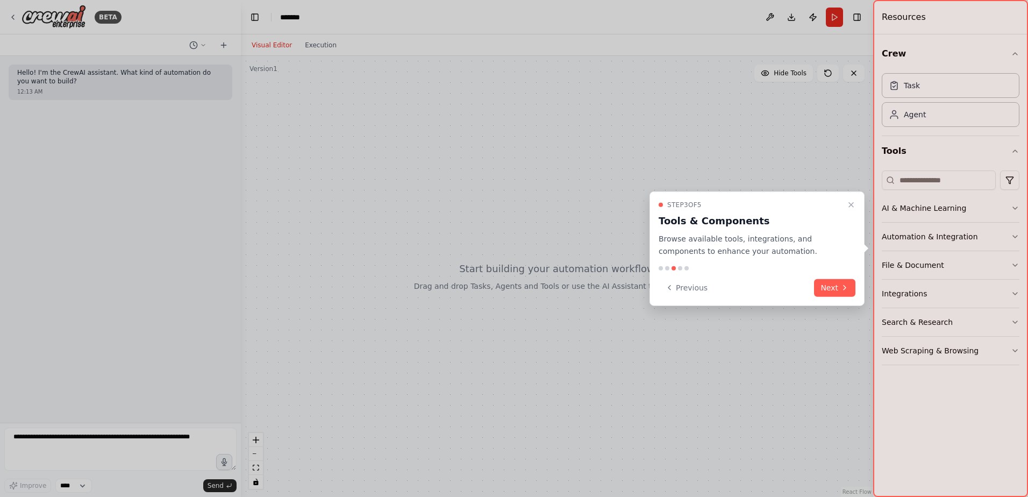
click at [850, 288] on button "Next" at bounding box center [834, 288] width 41 height 18
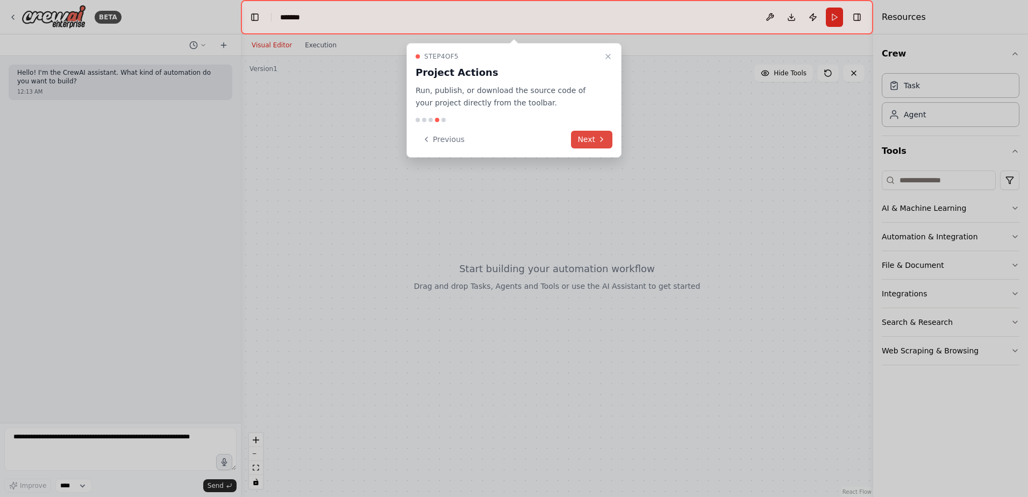
click at [599, 133] on button "Next" at bounding box center [591, 140] width 41 height 18
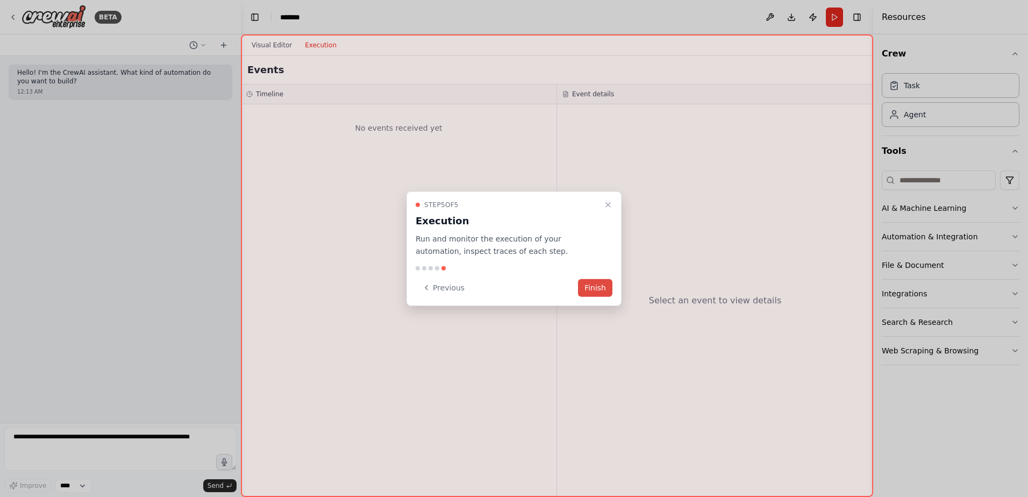
click at [598, 284] on button "Finish" at bounding box center [595, 288] width 34 height 18
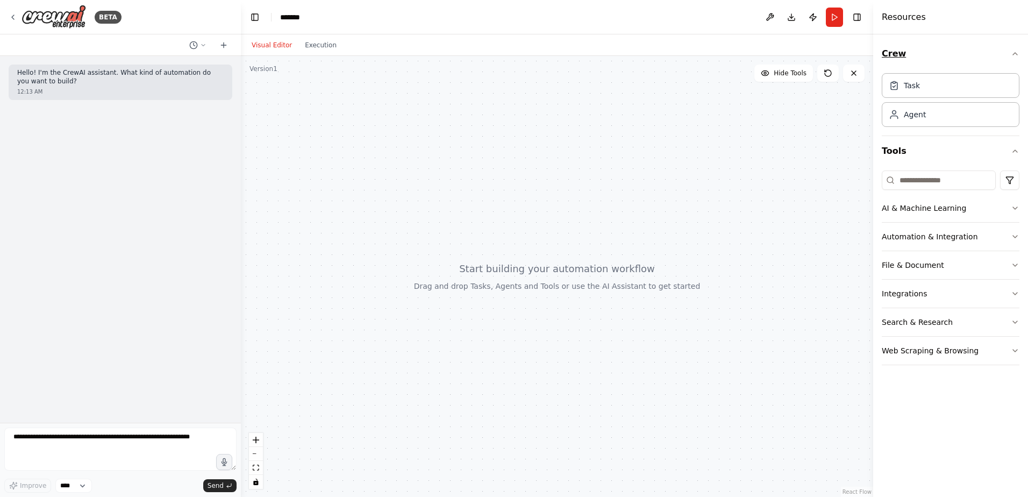
click at [1013, 53] on icon "button" at bounding box center [1015, 53] width 9 height 9
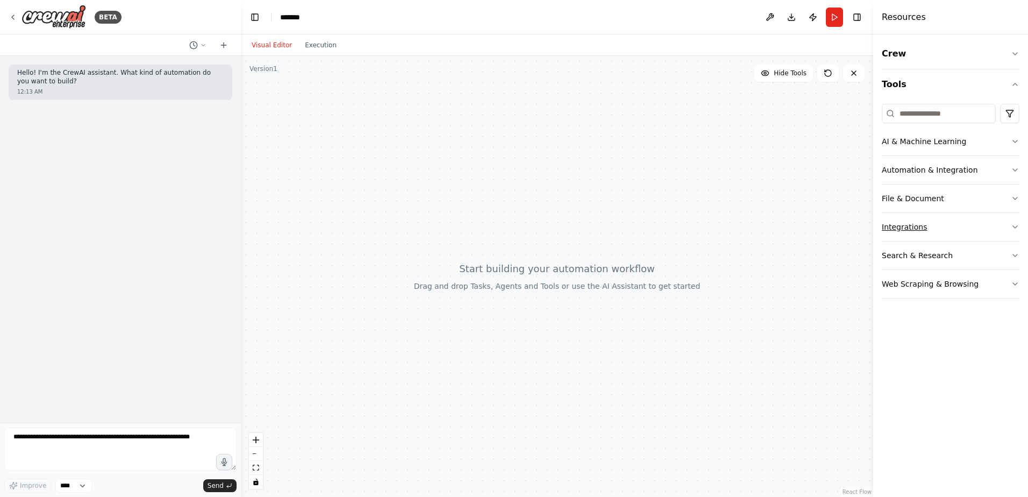
click at [1018, 225] on icon "button" at bounding box center [1015, 227] width 9 height 9
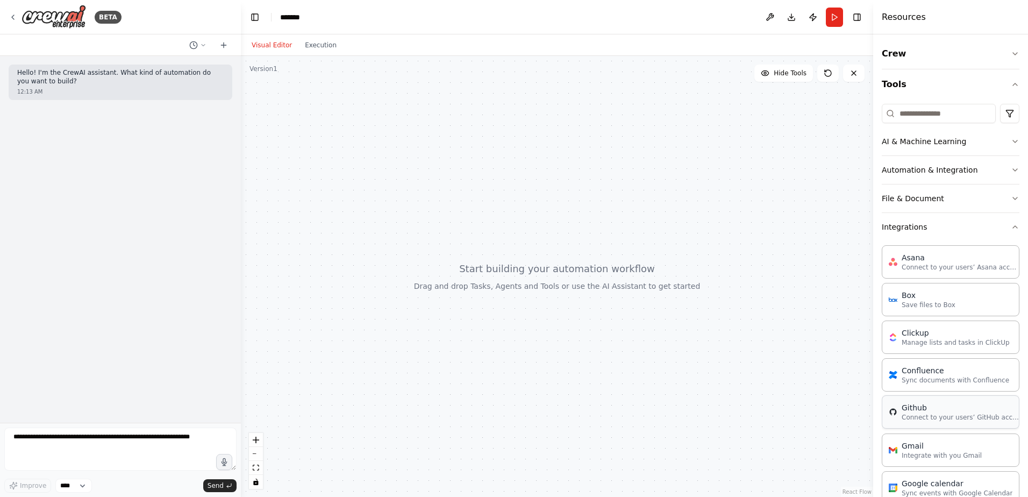
click at [979, 422] on div "Github Connect to your users’ GitHub accounts" at bounding box center [951, 411] width 138 height 33
click at [911, 409] on div "Github" at bounding box center [961, 407] width 118 height 11
drag, startPoint x: 912, startPoint y: 408, endPoint x: 566, endPoint y: 191, distance: 407.9
click at [566, 191] on div "BETA Hello! I'm the CrewAI assistant. What kind of automation do you want to bu…" at bounding box center [514, 248] width 1028 height 497
click at [921, 412] on div "Github" at bounding box center [961, 407] width 118 height 11
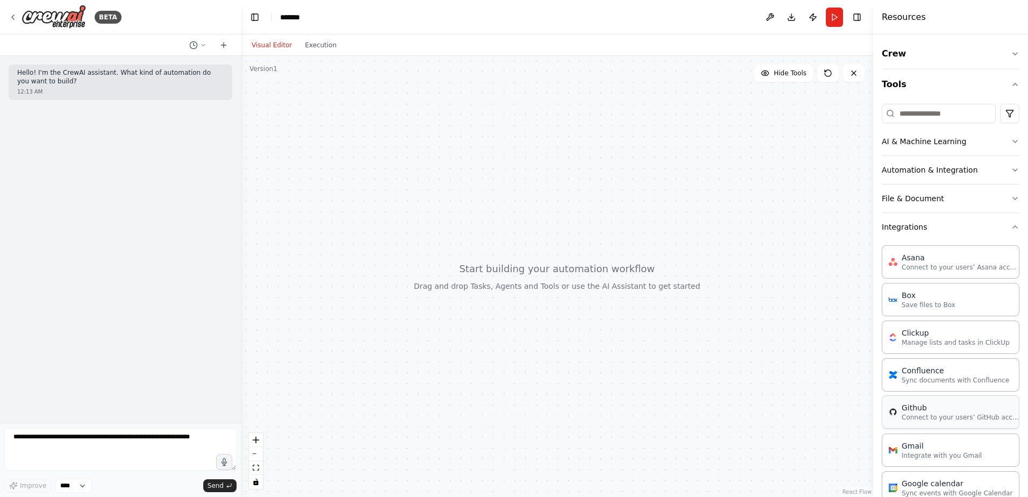
click at [921, 412] on div "Github" at bounding box center [961, 407] width 118 height 11
click at [931, 264] on p "Connect to your users’ Asana accounts" at bounding box center [961, 266] width 118 height 9
click at [910, 378] on p "Sync documents with Confluence" at bounding box center [956, 379] width 108 height 9
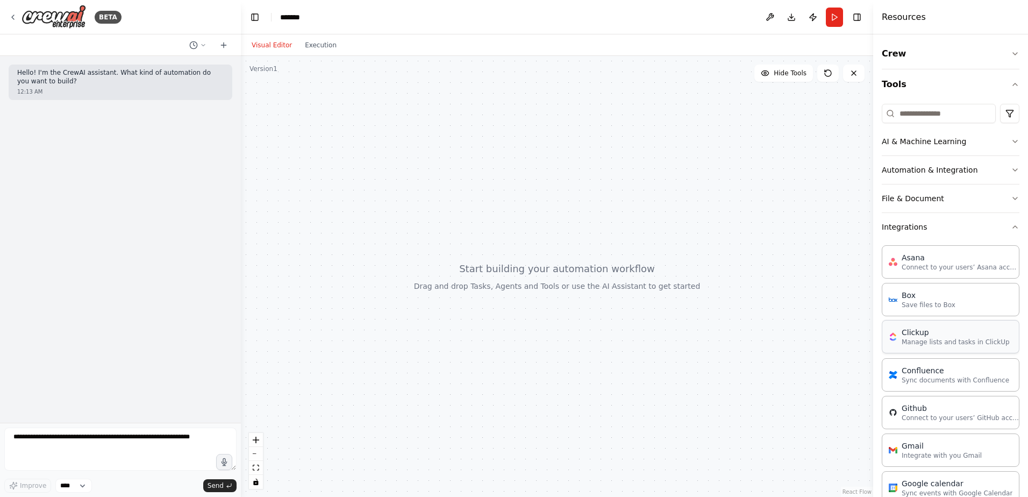
click at [926, 331] on div "Clickup" at bounding box center [956, 332] width 108 height 11
click at [923, 292] on div "Box" at bounding box center [929, 294] width 54 height 11
click at [926, 410] on div "Github" at bounding box center [961, 407] width 118 height 11
click at [1012, 80] on div "Crew Tools AI & Machine Learning Automation & Integration File & Document Integ…" at bounding box center [950, 265] width 155 height 463
click at [1011, 198] on icon "button" at bounding box center [1015, 198] width 9 height 9
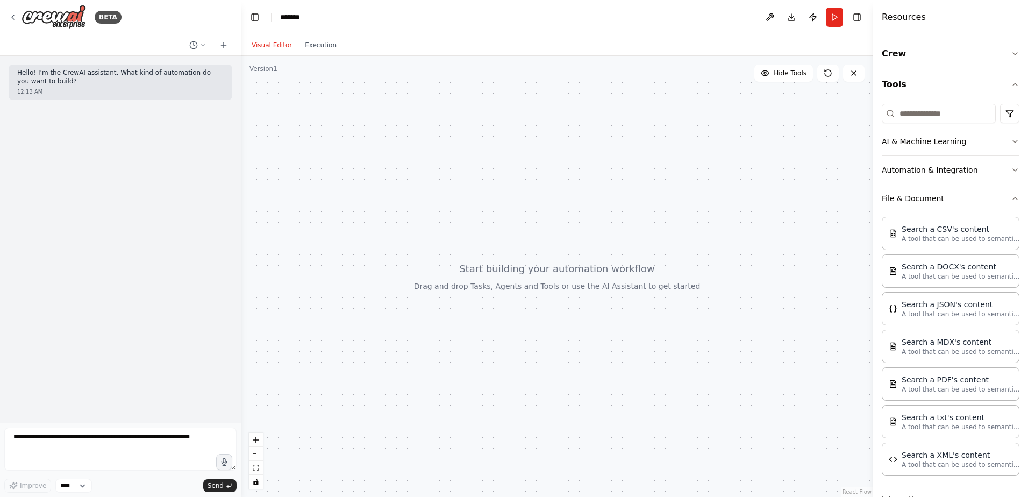
click at [1011, 198] on icon "button" at bounding box center [1015, 198] width 9 height 9
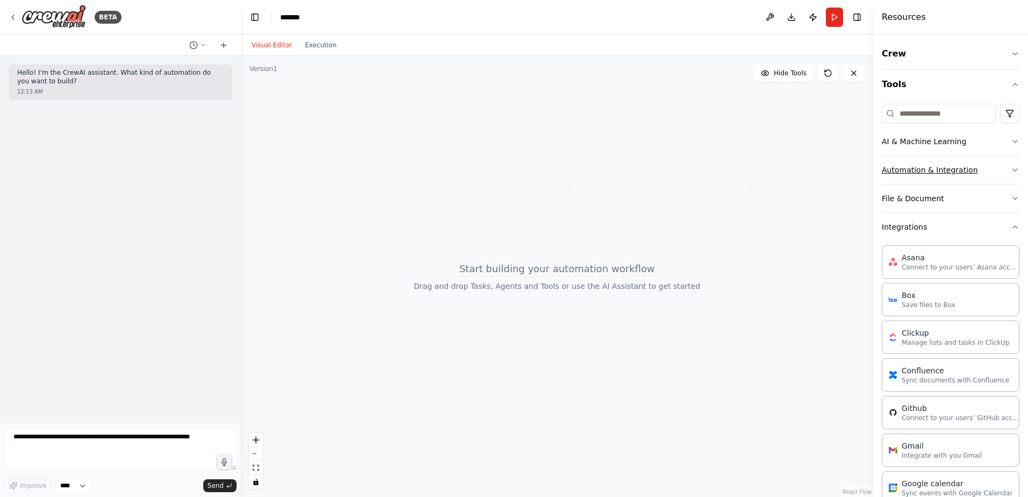
click at [1000, 161] on button "Automation & Integration" at bounding box center [951, 170] width 138 height 28
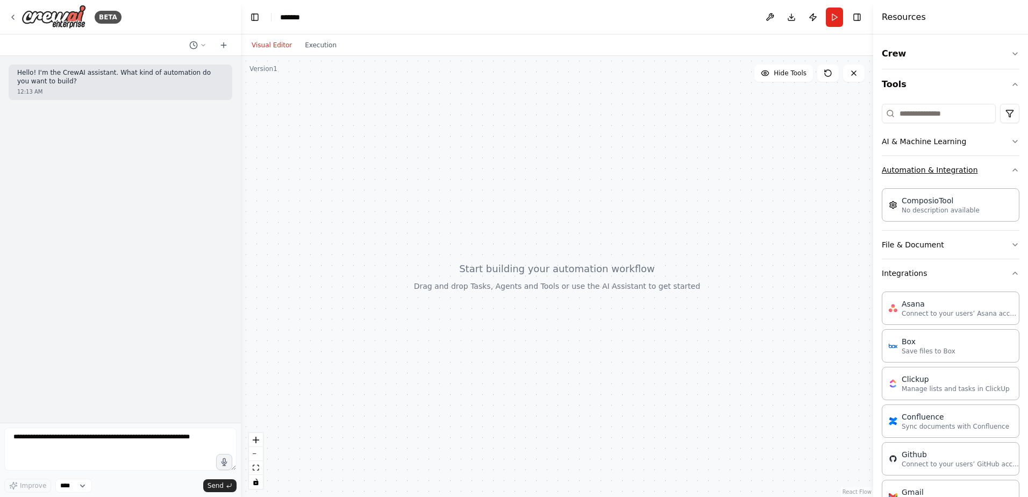
click at [1000, 162] on button "Automation & Integration" at bounding box center [951, 170] width 138 height 28
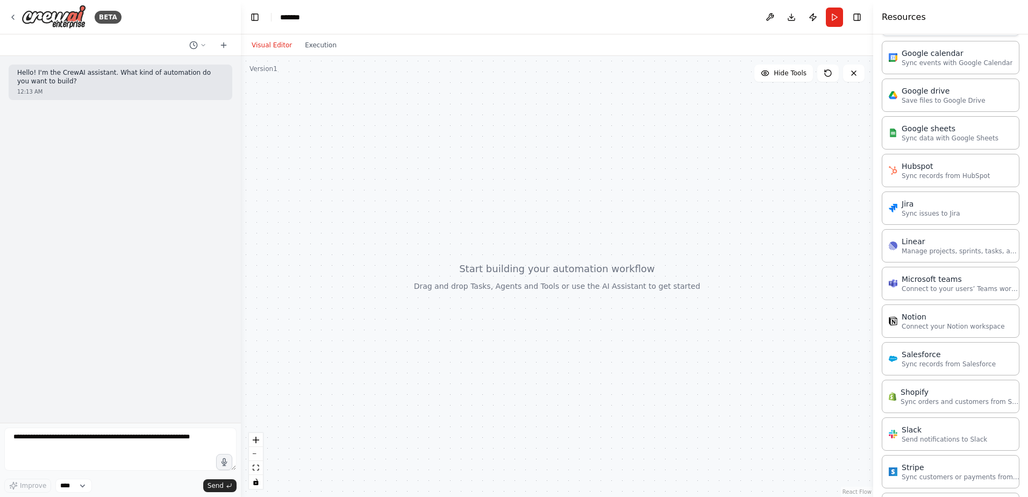
scroll to position [543, 0]
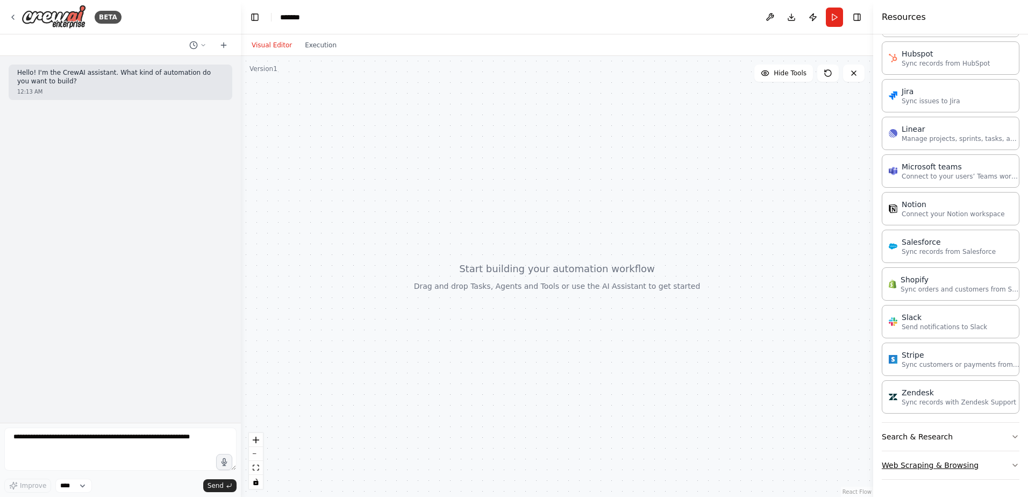
click at [999, 463] on button "Web Scraping & Browsing" at bounding box center [951, 465] width 138 height 28
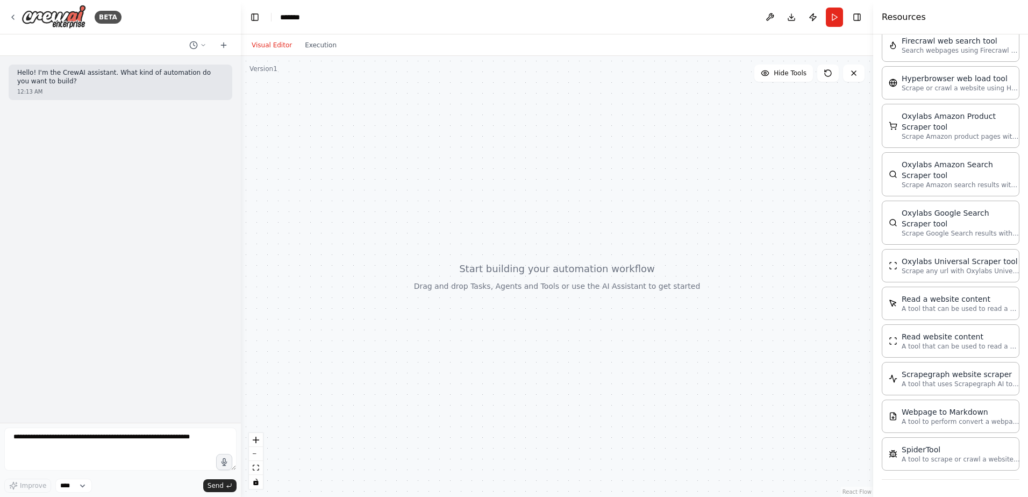
scroll to position [0, 0]
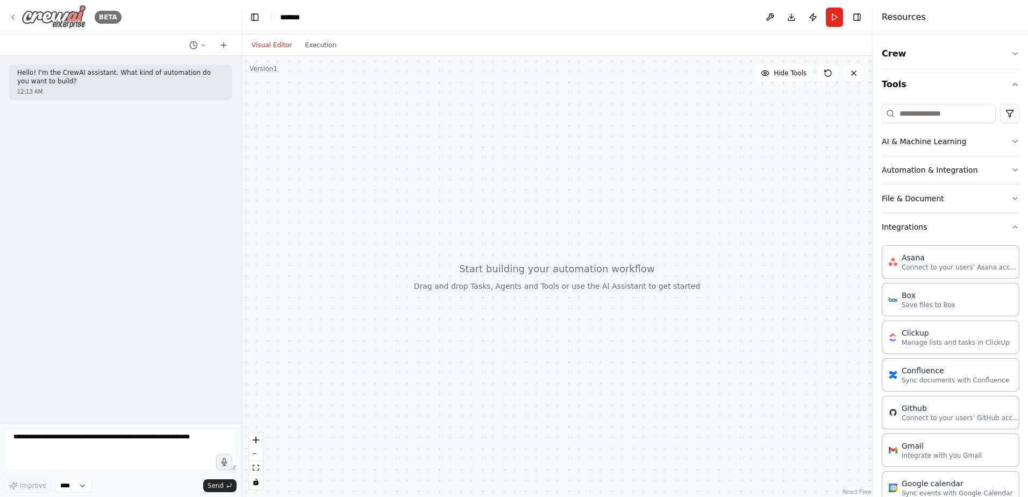
click at [44, 15] on img at bounding box center [54, 17] width 65 height 24
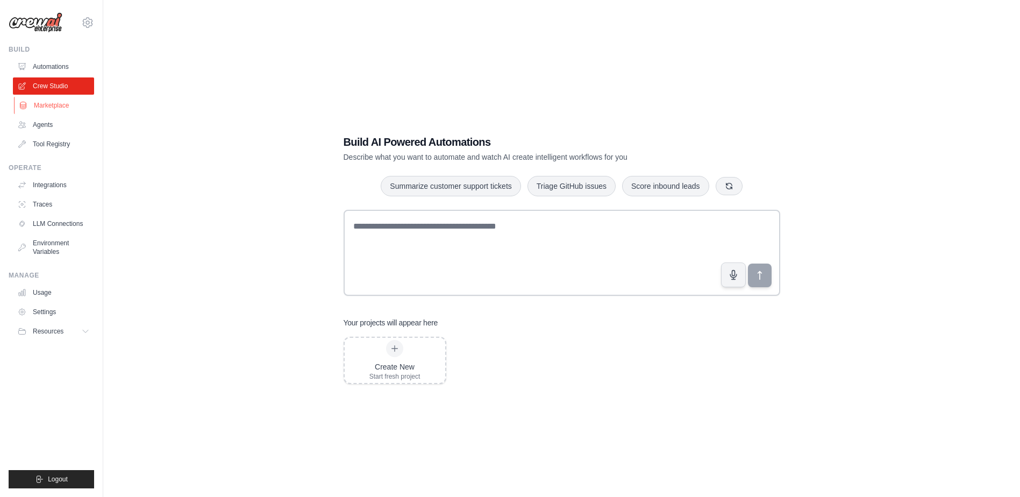
click at [55, 101] on link "Marketplace" at bounding box center [54, 105] width 81 height 17
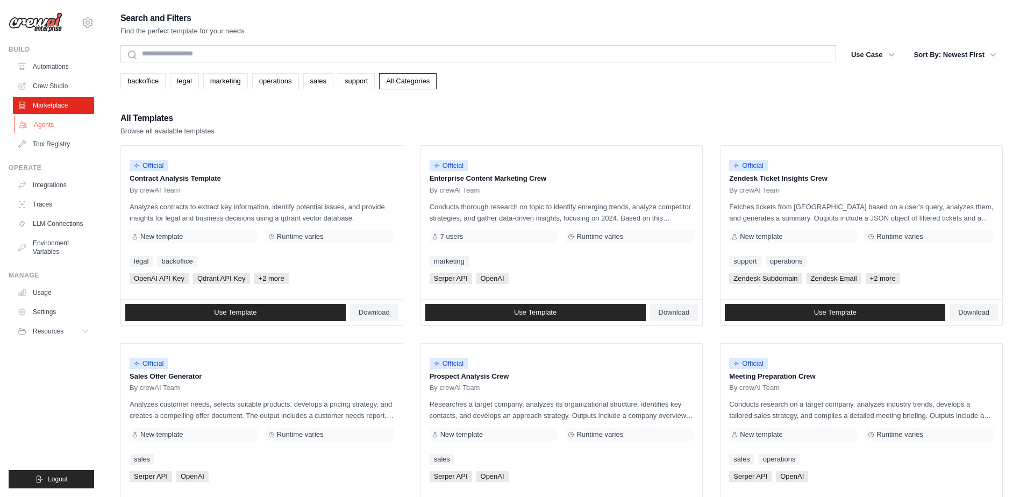
click at [49, 122] on link "Agents" at bounding box center [54, 124] width 81 height 17
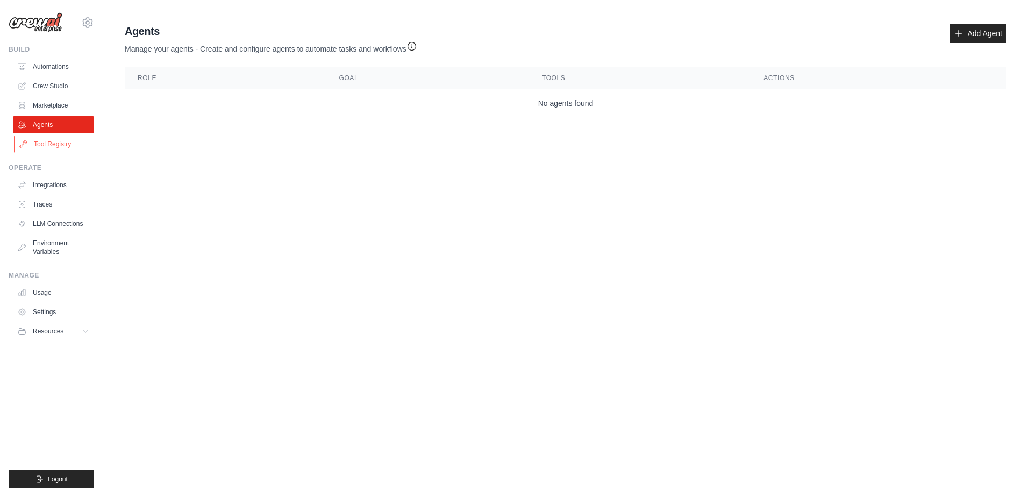
click at [54, 150] on link "Tool Registry" at bounding box center [54, 144] width 81 height 17
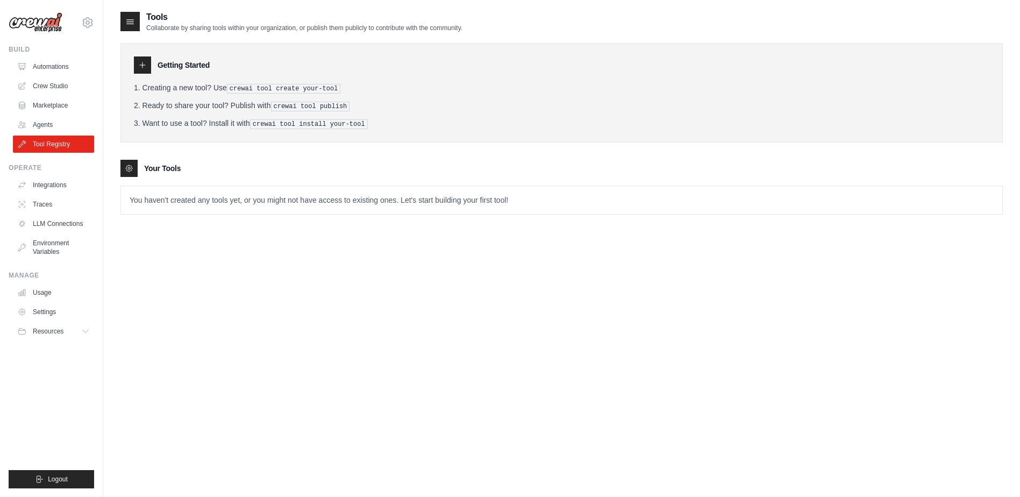
click at [54, 195] on ul "Integrations Traces LLM Connections Environment Variables" at bounding box center [53, 218] width 81 height 84
click at [56, 182] on link "Integrations" at bounding box center [54, 184] width 81 height 17
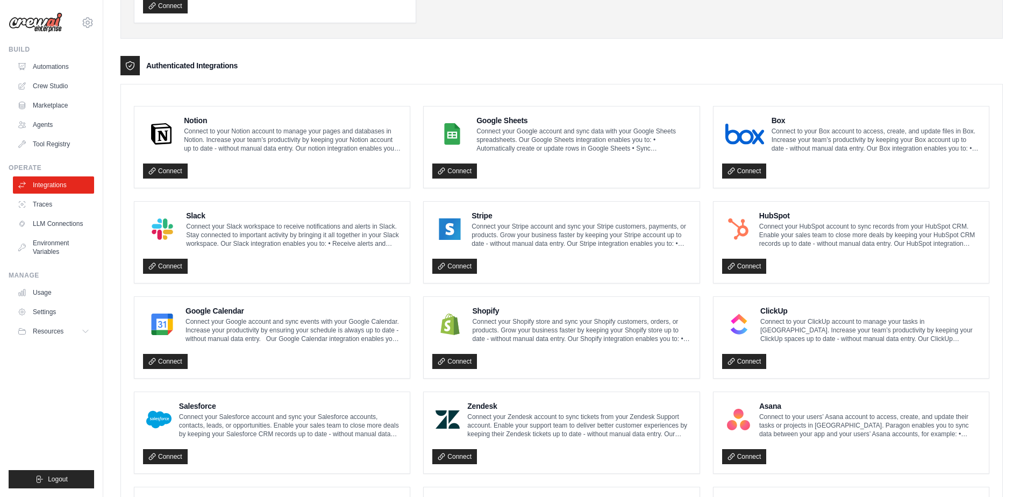
scroll to position [430, 0]
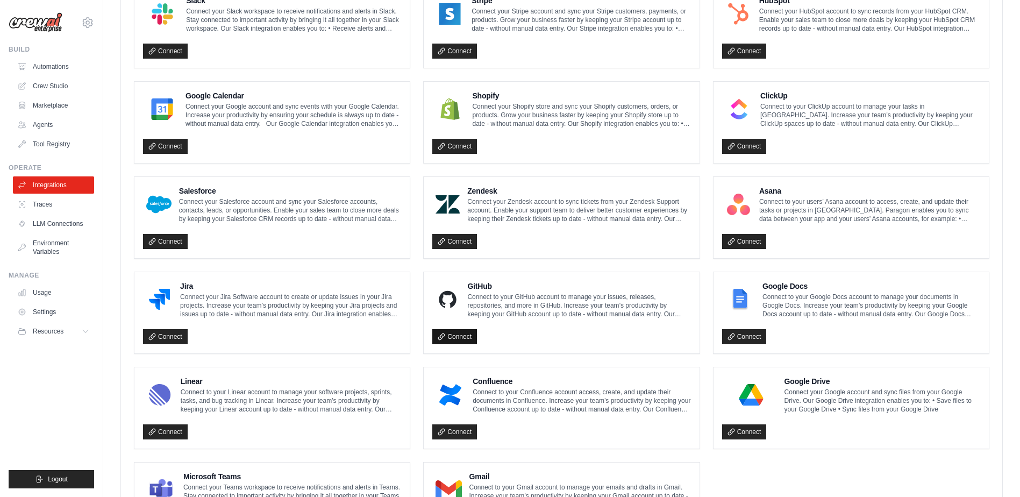
click at [454, 337] on link "Connect" at bounding box center [454, 336] width 45 height 15
click at [60, 222] on link "LLM Connections" at bounding box center [54, 223] width 81 height 17
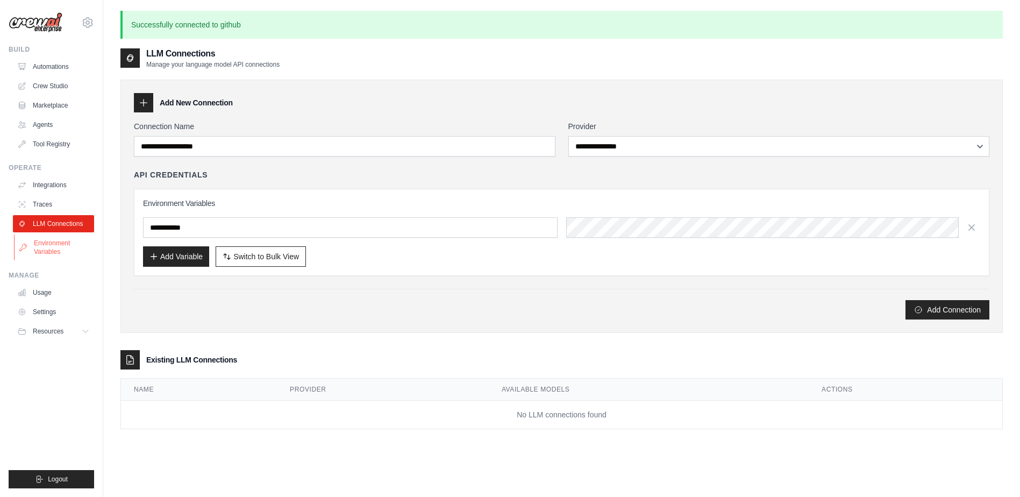
click at [61, 248] on link "Environment Variables" at bounding box center [54, 247] width 81 height 26
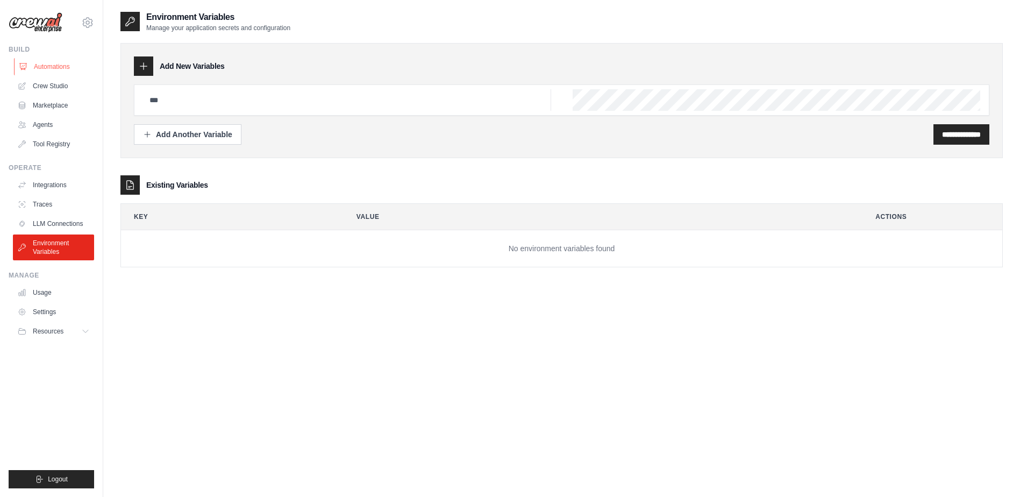
click at [47, 60] on link "Automations" at bounding box center [54, 66] width 81 height 17
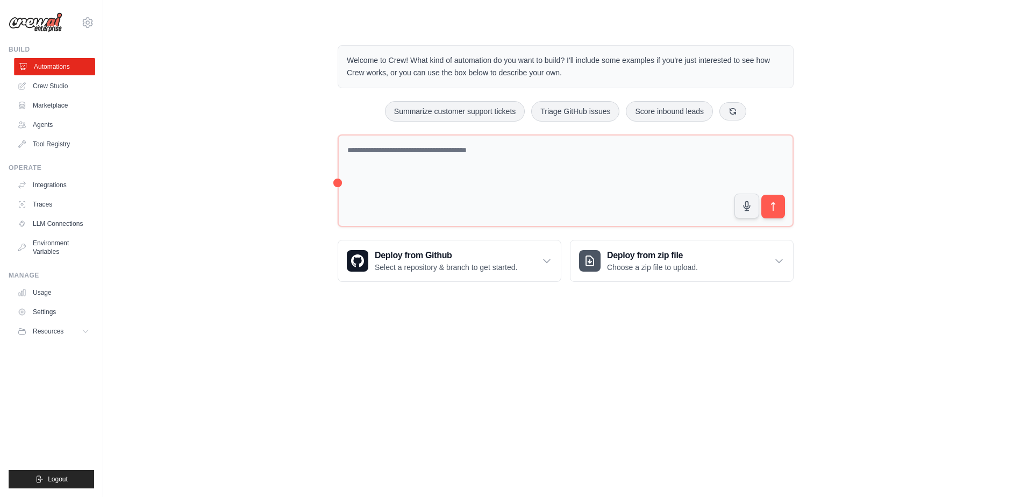
click at [53, 63] on link "Automations" at bounding box center [54, 66] width 81 height 17
click at [556, 263] on div "Deploy from Github Select a repository & branch to get started." at bounding box center [449, 260] width 223 height 41
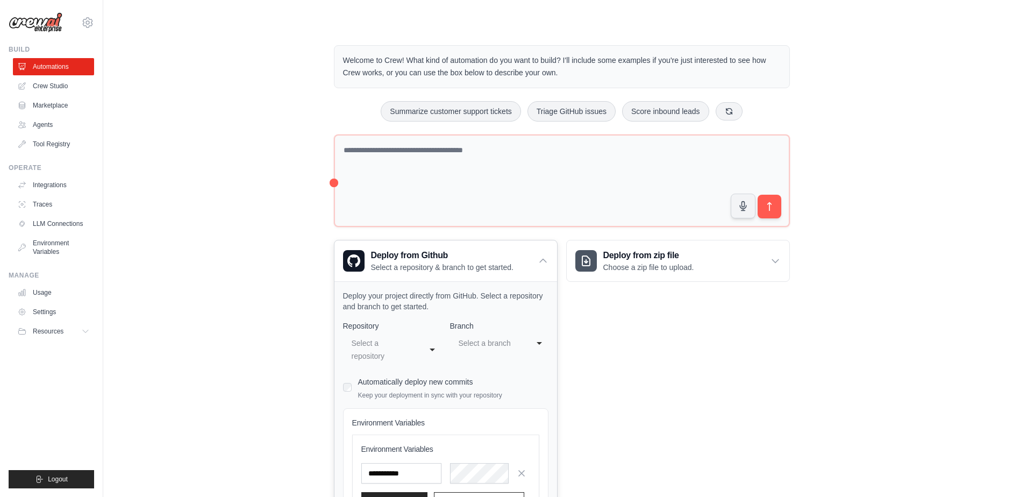
scroll to position [103, 0]
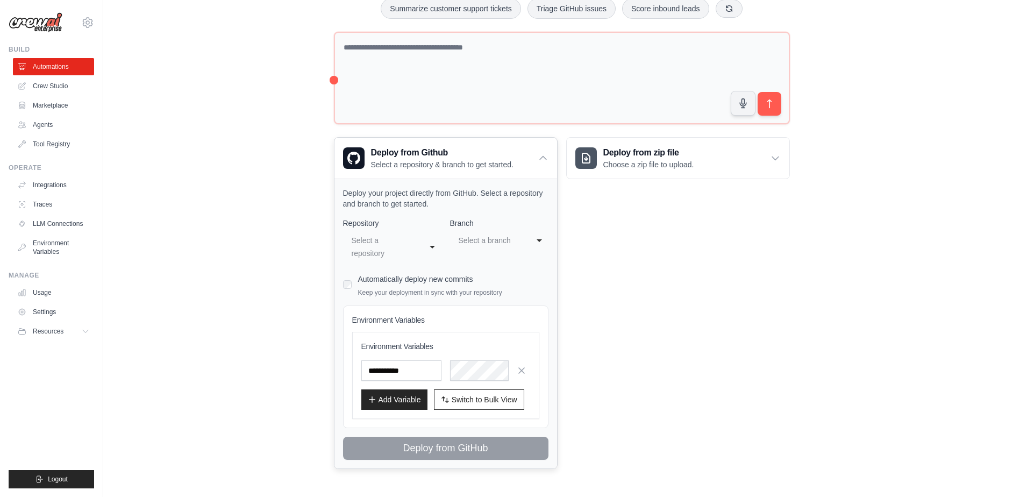
click at [394, 241] on div "Select a repository" at bounding box center [382, 247] width 60 height 26
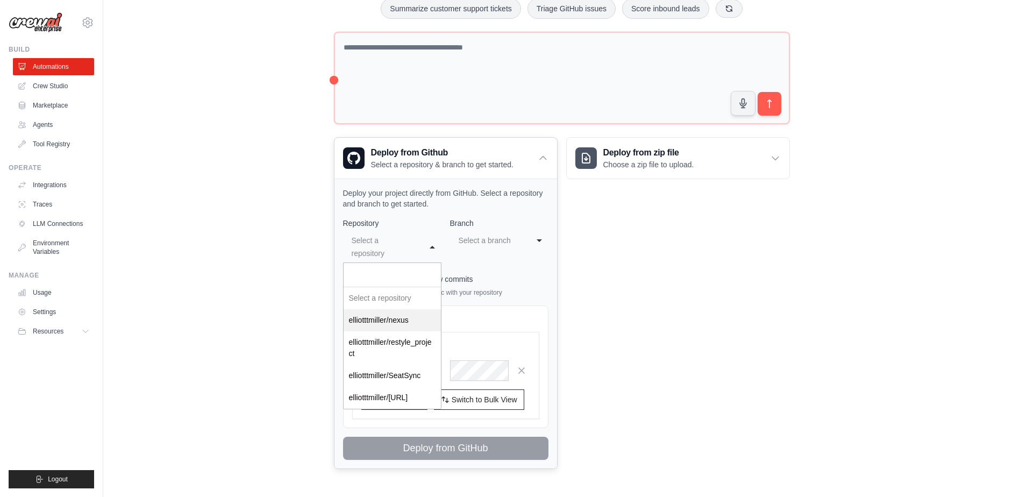
select select "**********"
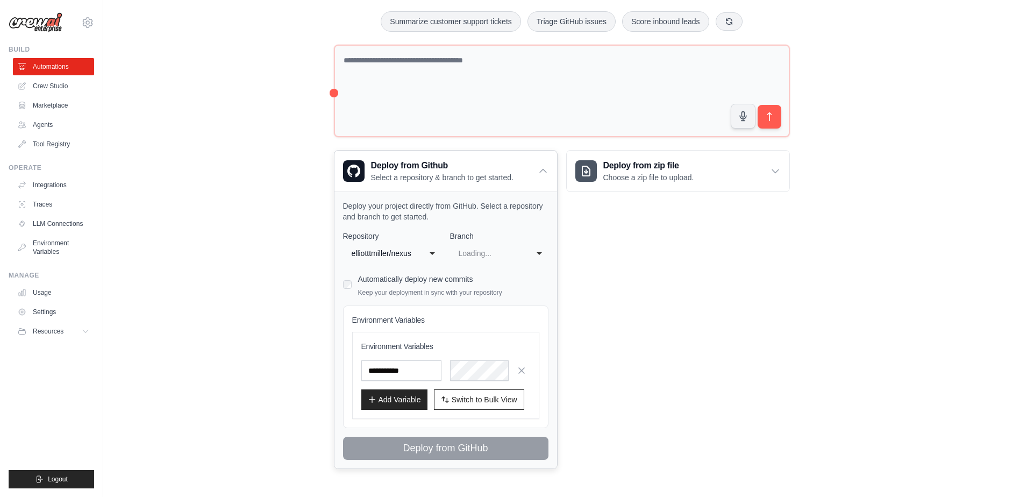
scroll to position [90, 0]
click at [468, 244] on div "**********" at bounding box center [499, 253] width 98 height 19
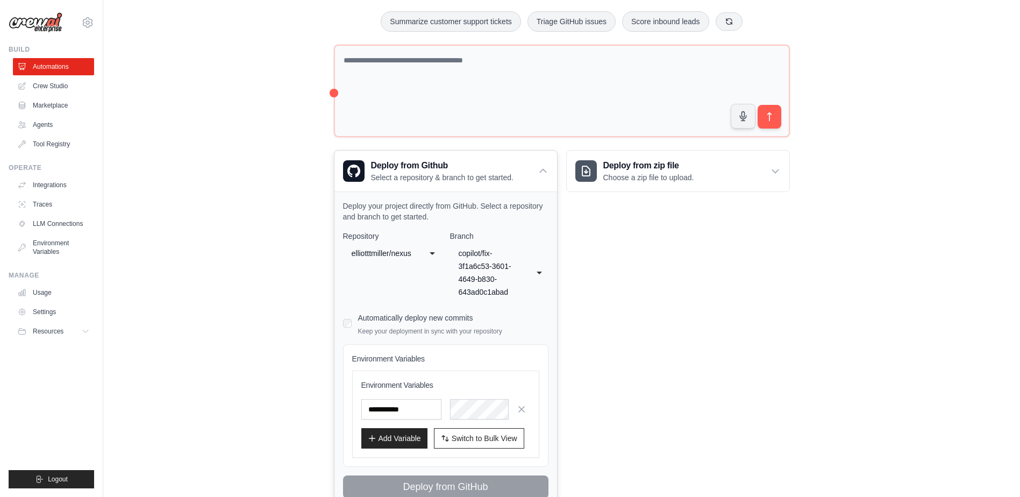
click at [473, 246] on div "copilot/fix-3f1a6c53-3601-4649-b830-643ad0c1abad" at bounding box center [492, 273] width 70 height 56
select select "****"
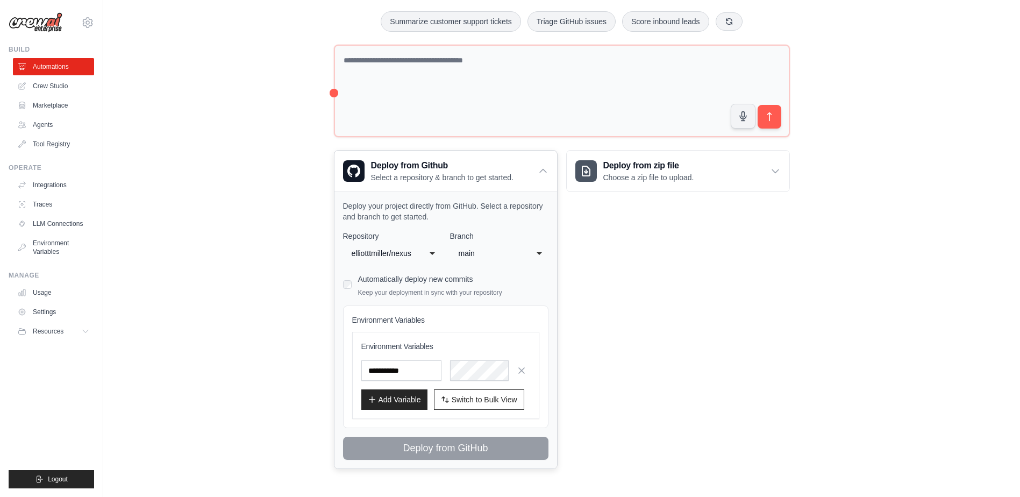
click at [394, 244] on div "**********" at bounding box center [392, 253] width 98 height 19
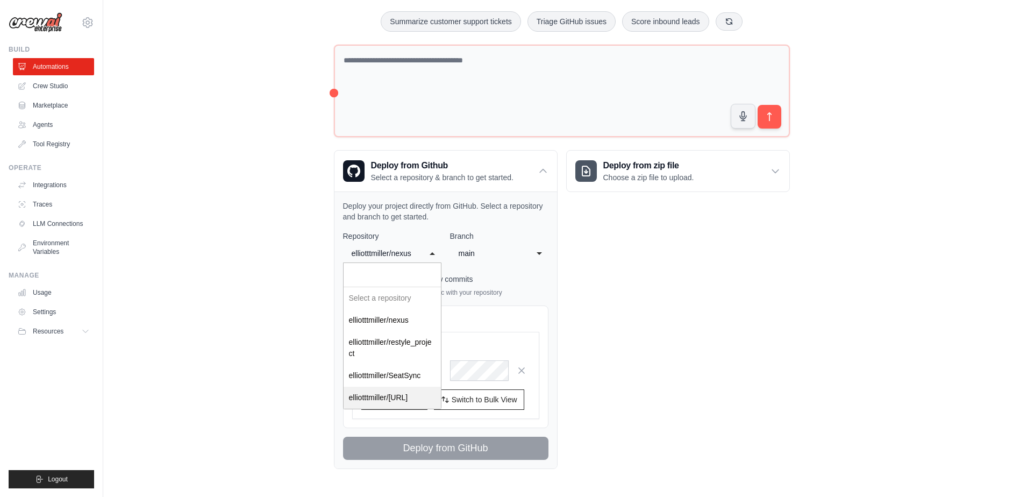
select select "**********"
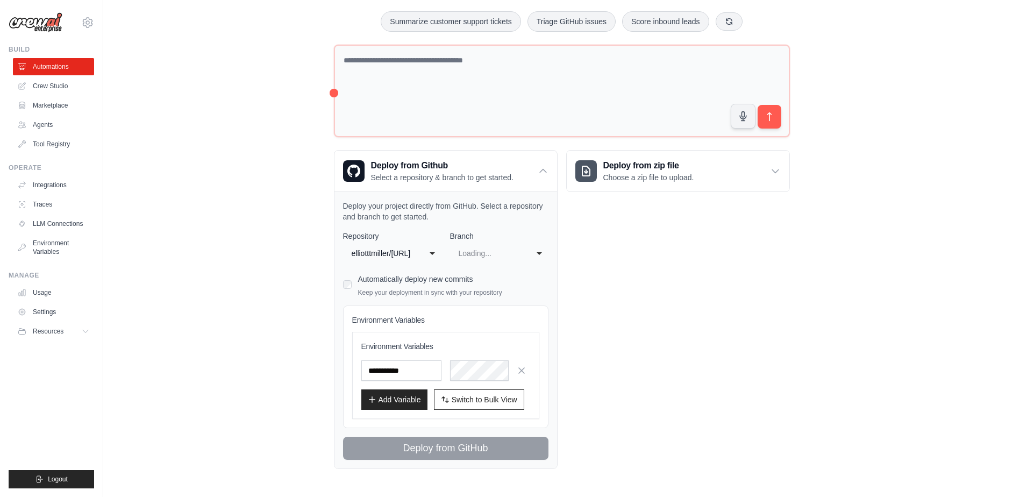
select select "******"
click at [485, 250] on div "master" at bounding box center [489, 253] width 60 height 13
click at [480, 303] on div "**********" at bounding box center [445, 345] width 205 height 229
click at [395, 326] on div "Environment Variables Environment Variables Add Variable Switch to Bulk View Sw…" at bounding box center [445, 366] width 205 height 123
click at [394, 318] on h4 "Environment Variables" at bounding box center [445, 320] width 187 height 11
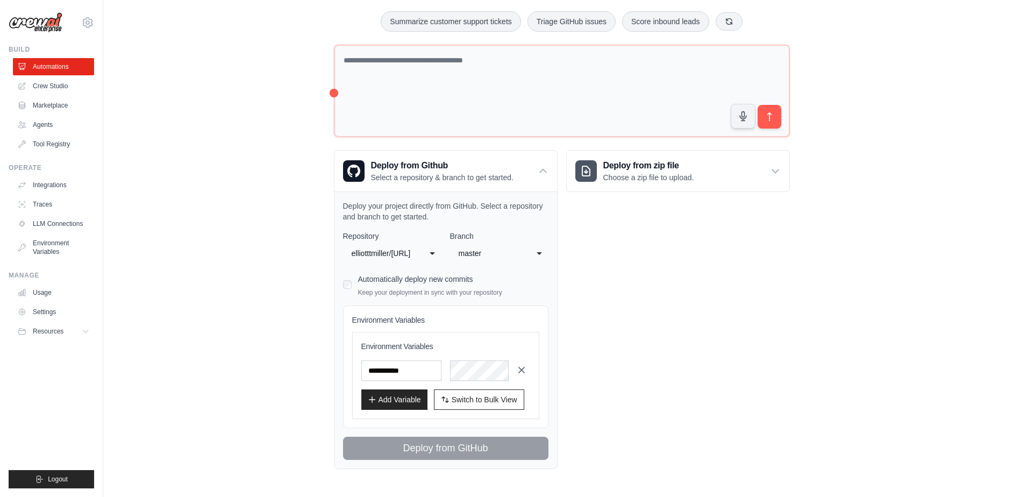
click at [516, 369] on icon "button" at bounding box center [521, 370] width 11 height 11
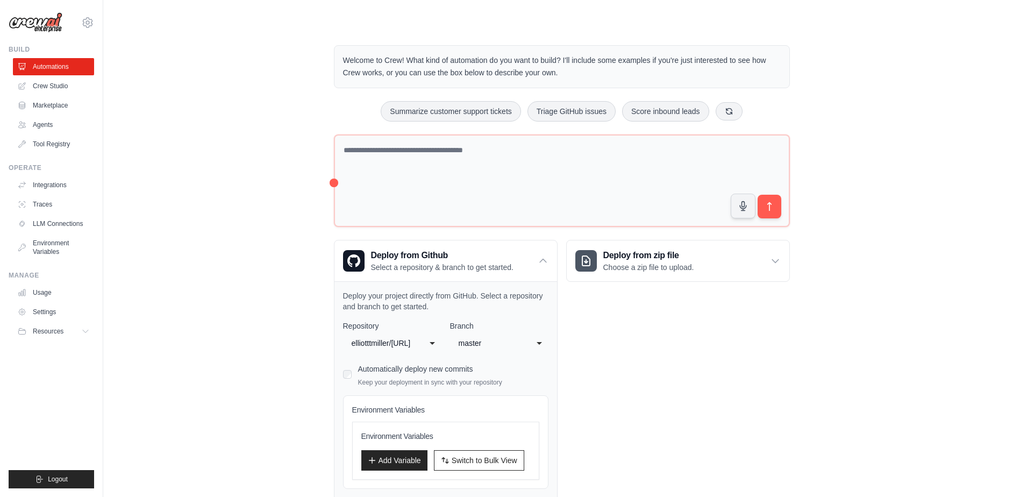
scroll to position [61, 0]
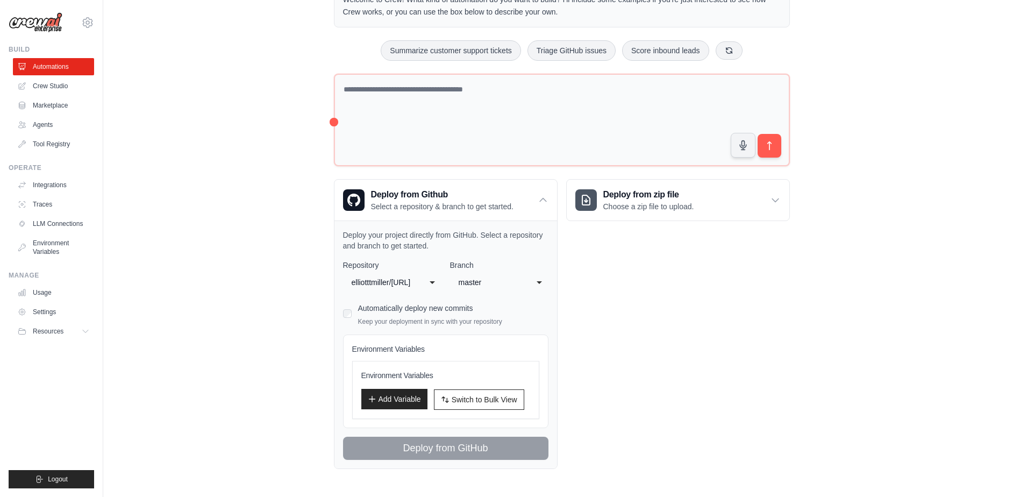
click at [410, 397] on button "Add Variable" at bounding box center [394, 399] width 66 height 20
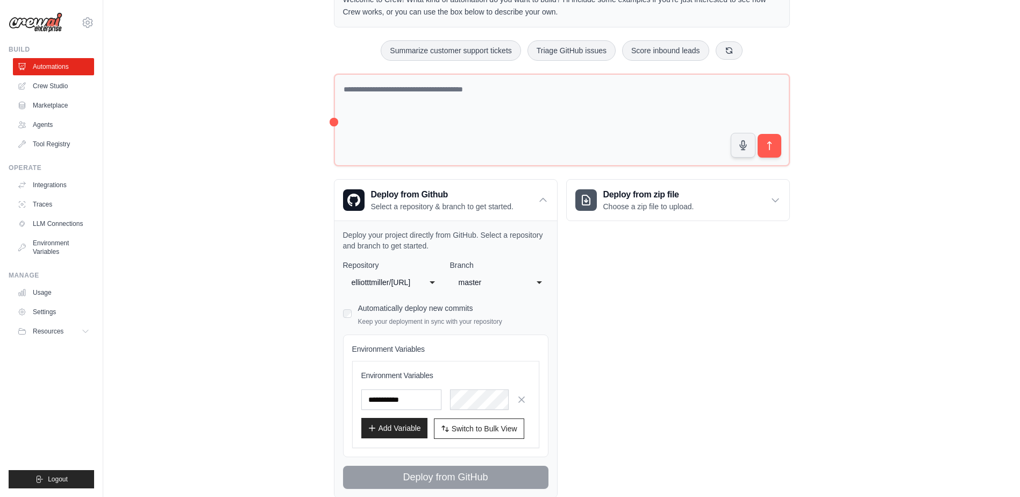
click at [407, 425] on button "Add Variable" at bounding box center [394, 428] width 66 height 20
click at [403, 427] on button "Add Variable" at bounding box center [394, 428] width 66 height 20
click at [520, 397] on icon "button" at bounding box center [521, 398] width 5 height 5
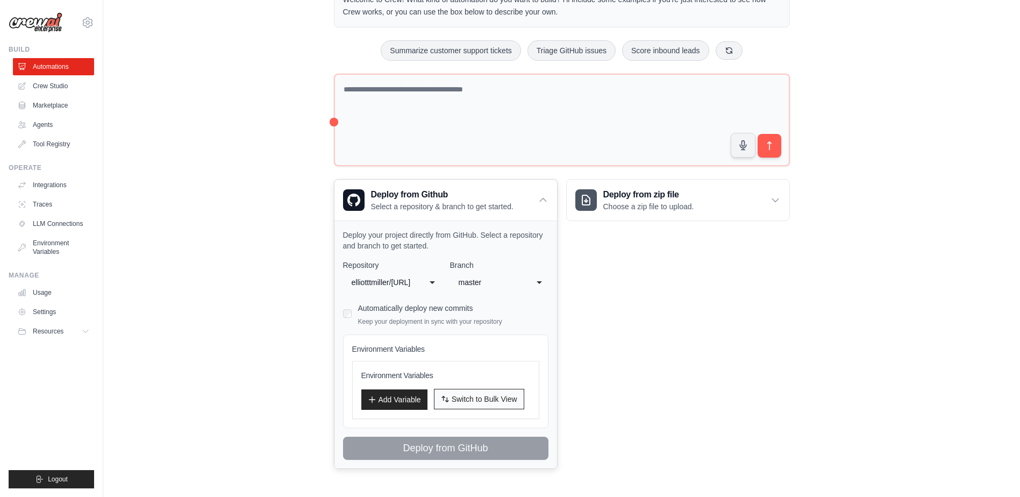
click at [468, 395] on span "Switch to Bulk View" at bounding box center [485, 399] width 66 height 11
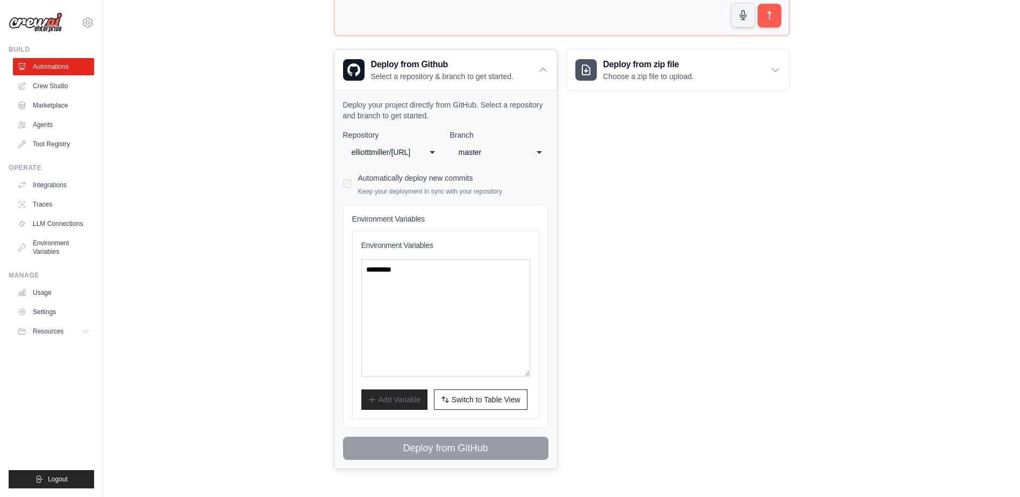
scroll to position [0, 0]
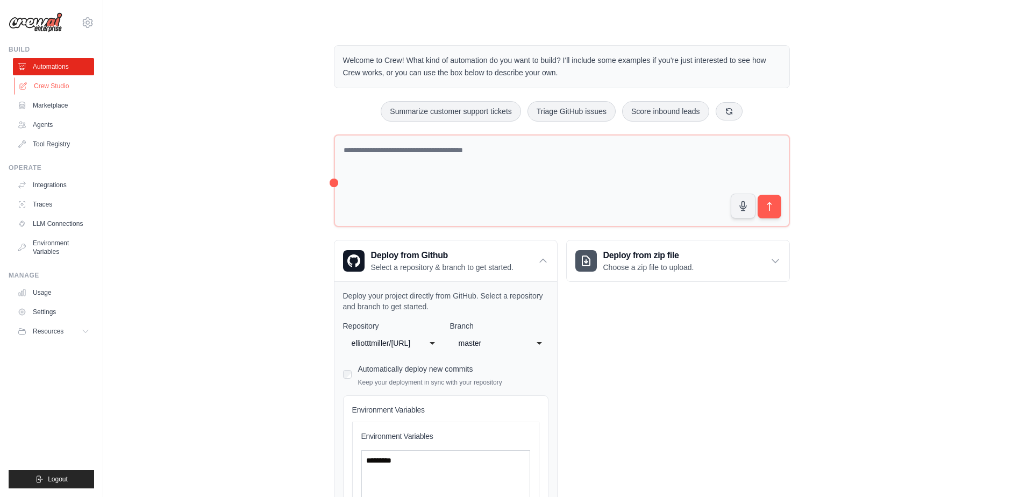
click at [51, 88] on link "Crew Studio" at bounding box center [54, 85] width 81 height 17
